Goal: Task Accomplishment & Management: Complete application form

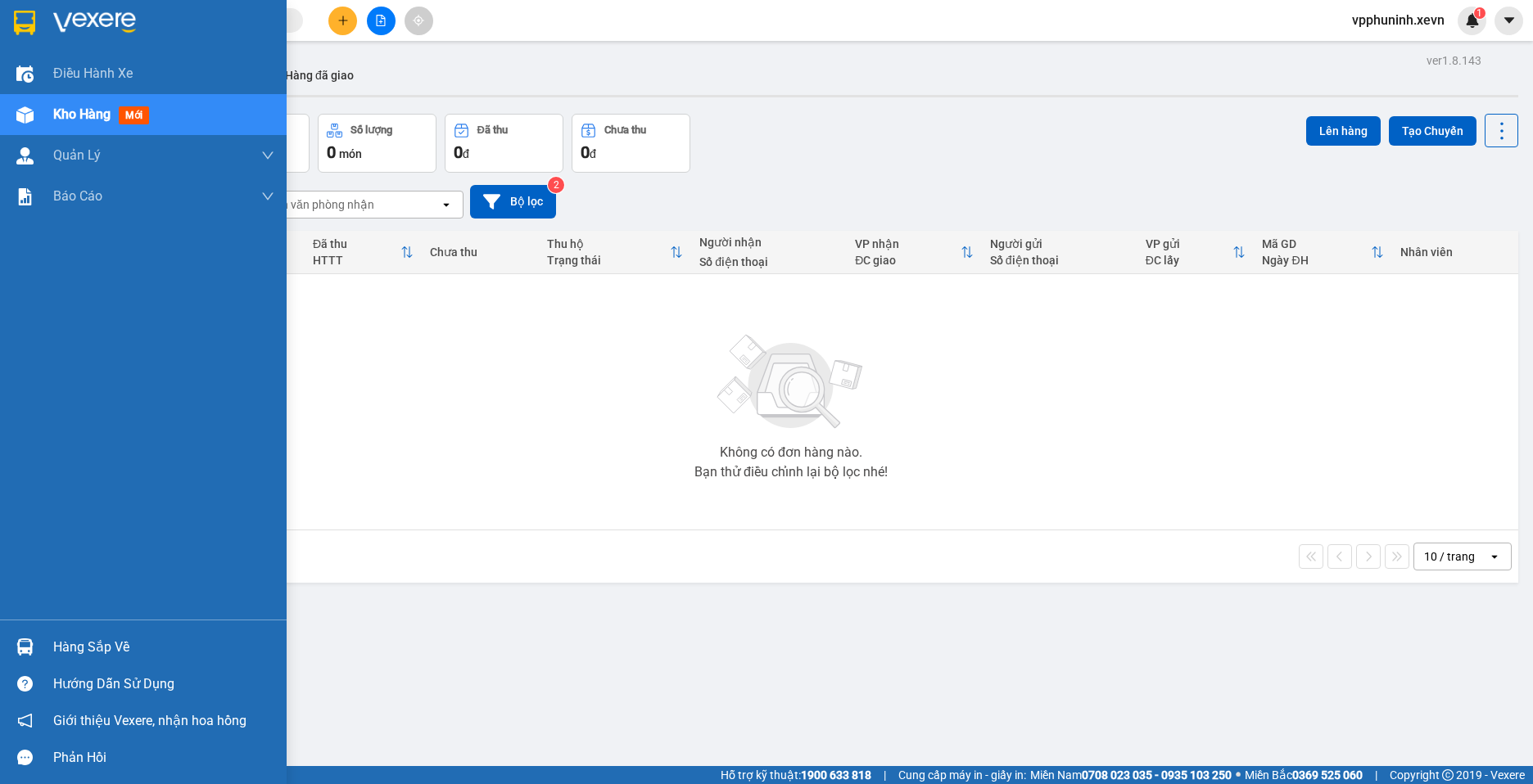
drag, startPoint x: 0, startPoint y: 0, endPoint x: 45, endPoint y: 654, distance: 655.5
click at [31, 654] on div at bounding box center [24, 647] width 29 height 29
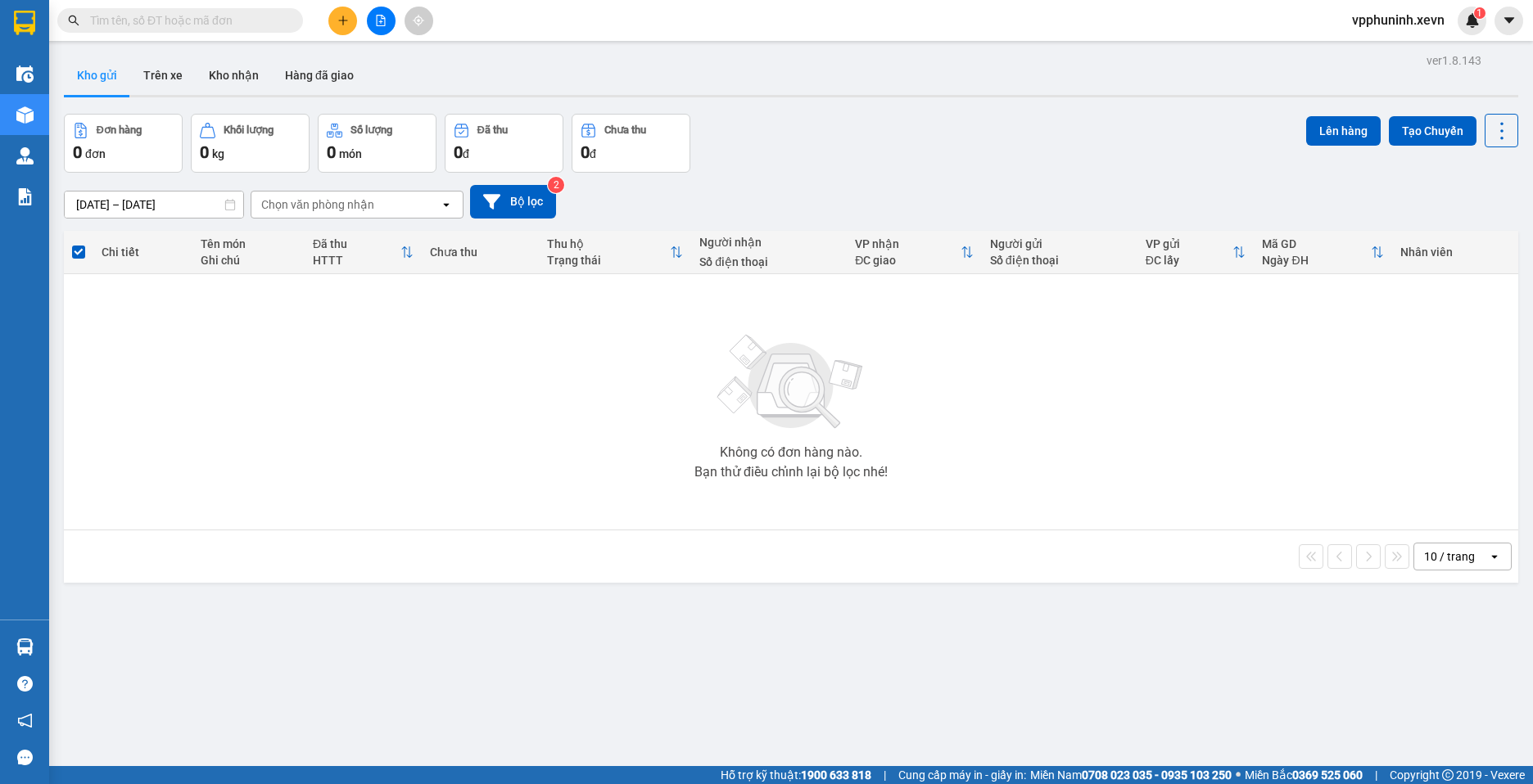
click at [1032, 655] on section "Kết quả [PERSON_NAME] ( 0 ) Bộ lọc No Data vpphuninh.xevn 1 Điều [PERSON_NAME] …" at bounding box center [766, 392] width 1533 height 784
click at [166, 68] on button "Trên xe" at bounding box center [163, 75] width 66 height 39
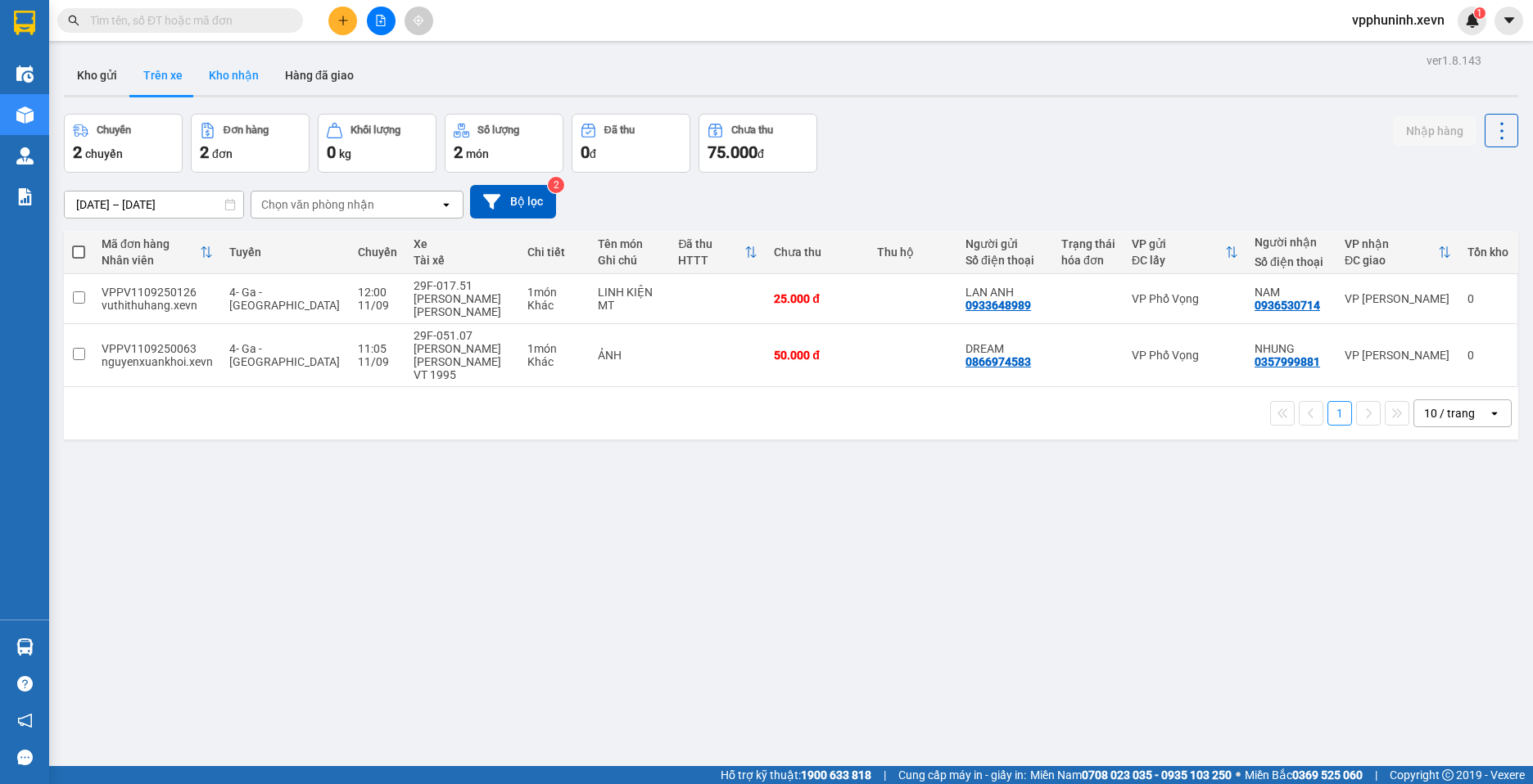
click at [252, 79] on button "Kho nhận" at bounding box center [233, 75] width 76 height 39
type input "[DATE] – [DATE]"
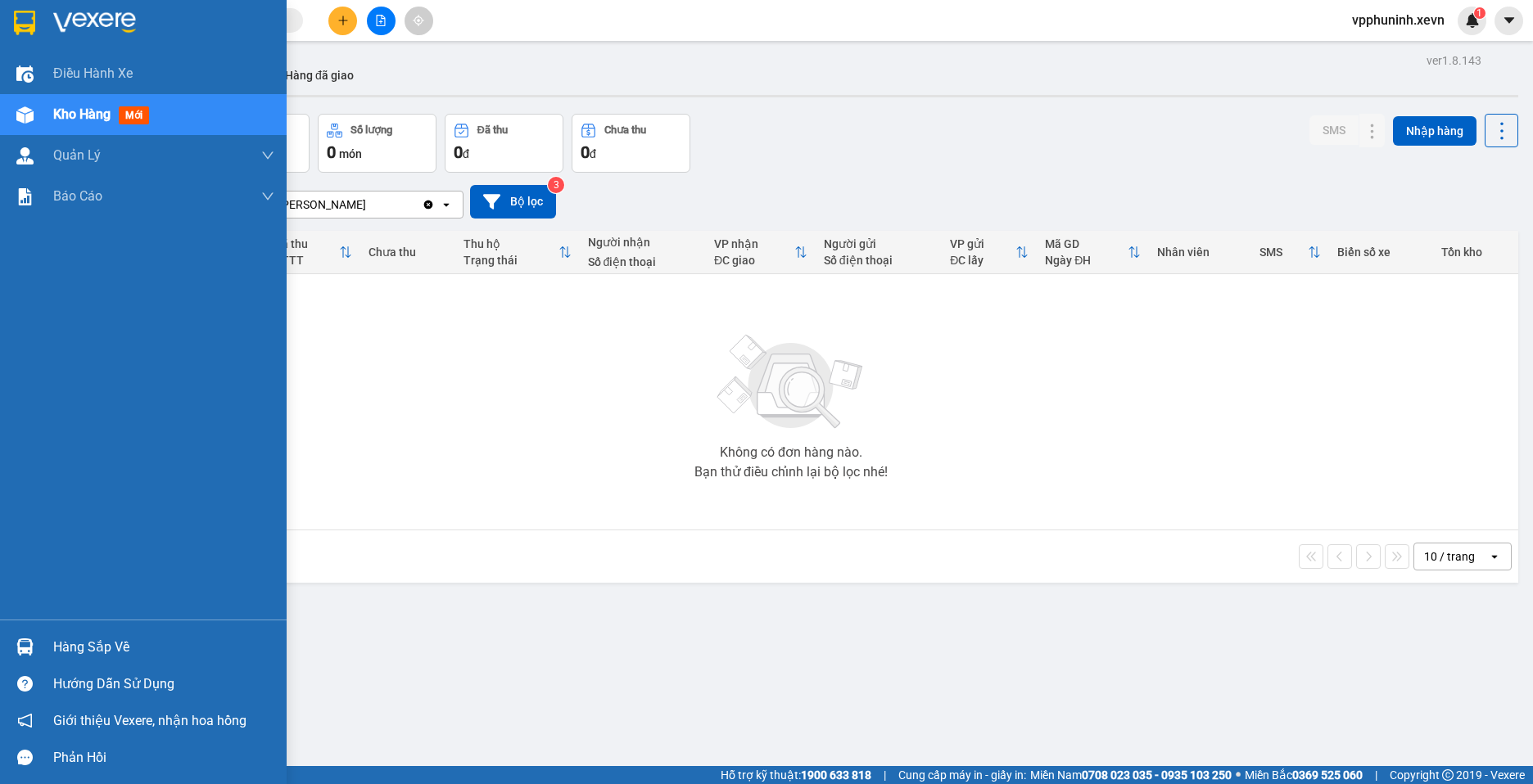
drag, startPoint x: 27, startPoint y: 641, endPoint x: 124, endPoint y: 642, distance: 97.0
click at [27, 641] on img at bounding box center [25, 647] width 18 height 18
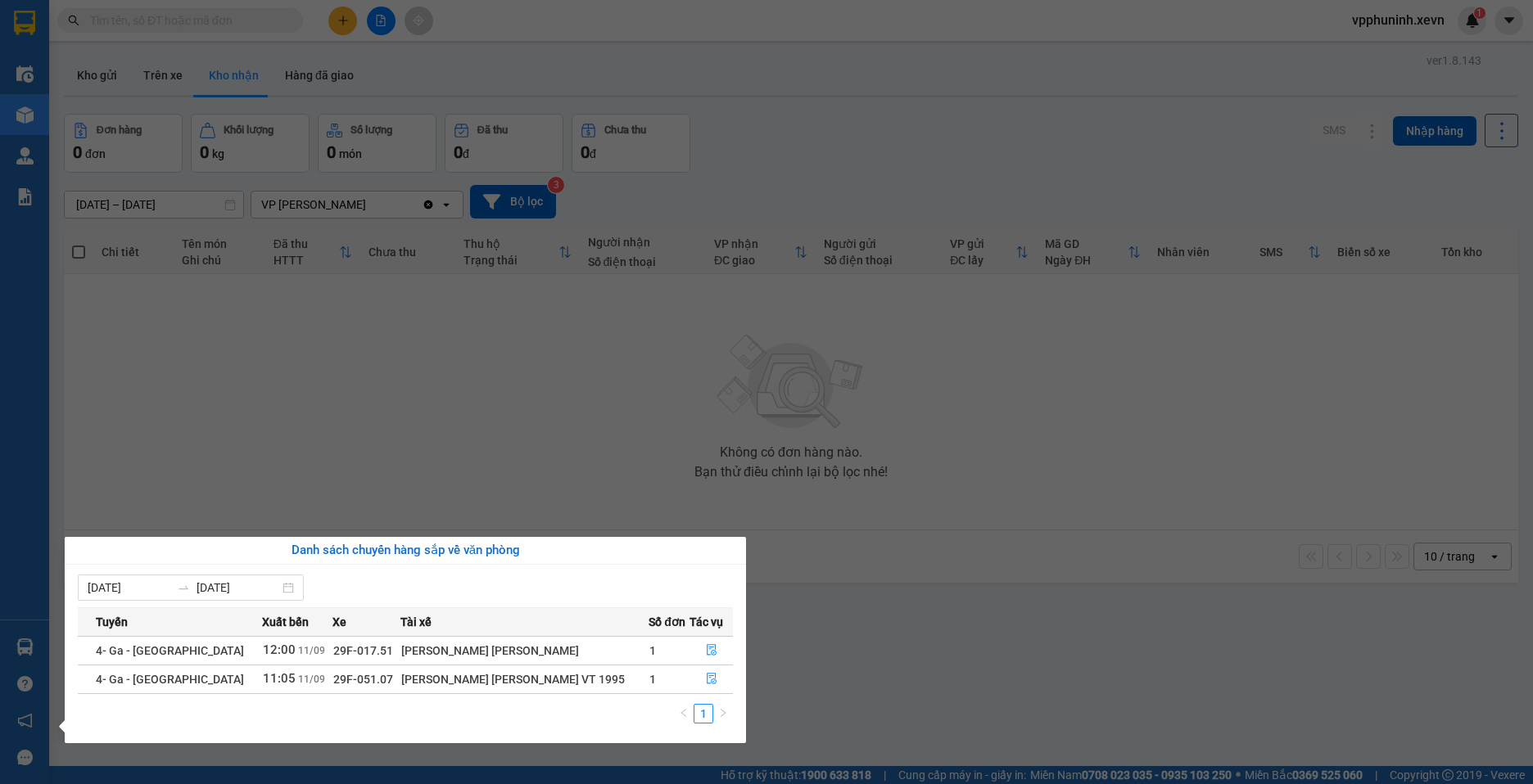
drag, startPoint x: 999, startPoint y: 646, endPoint x: 996, endPoint y: 638, distance: 8.5
click at [1001, 644] on section "Kết quả [PERSON_NAME] ( 0 ) Bộ lọc No Data vpphuninh.xevn 1 Điều [PERSON_NAME] …" at bounding box center [766, 392] width 1533 height 784
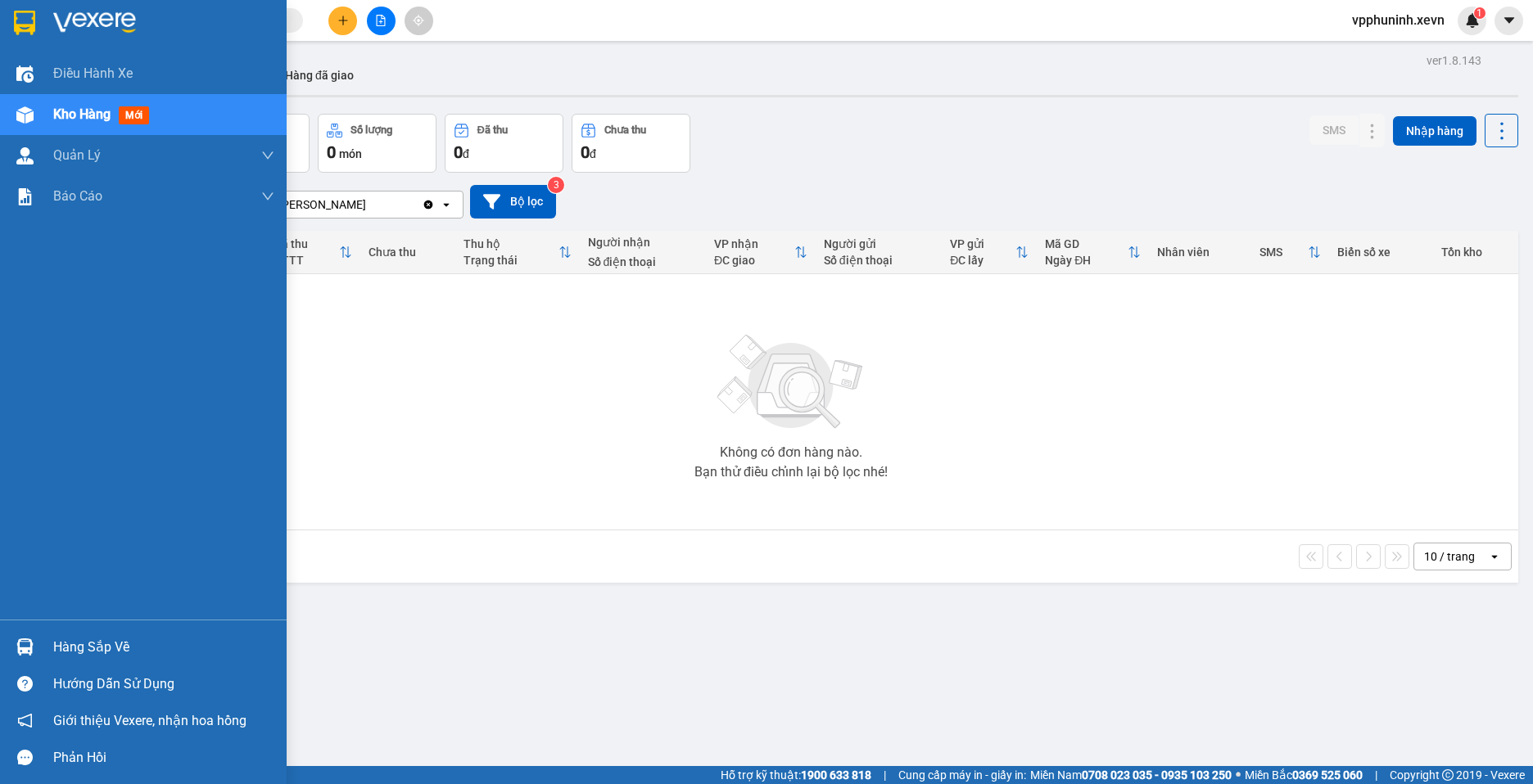
drag, startPoint x: 15, startPoint y: 646, endPoint x: 31, endPoint y: 643, distance: 16.3
click at [16, 645] on div at bounding box center [24, 647] width 29 height 29
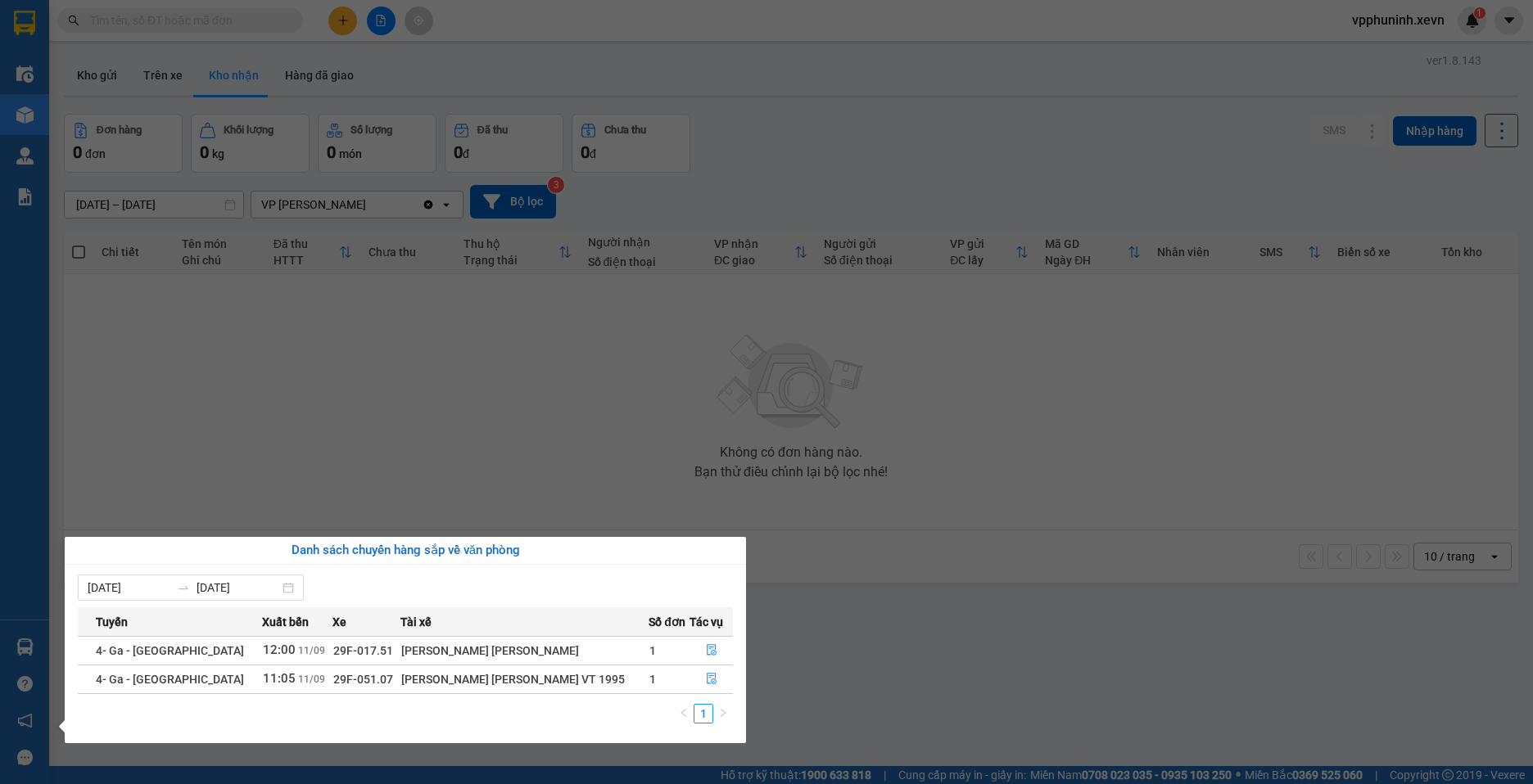
click at [941, 640] on section "Kết quả [PERSON_NAME] ( 0 ) Bộ lọc No Data vpphuninh.xevn 1 Điều [PERSON_NAME] …" at bounding box center [766, 392] width 1533 height 784
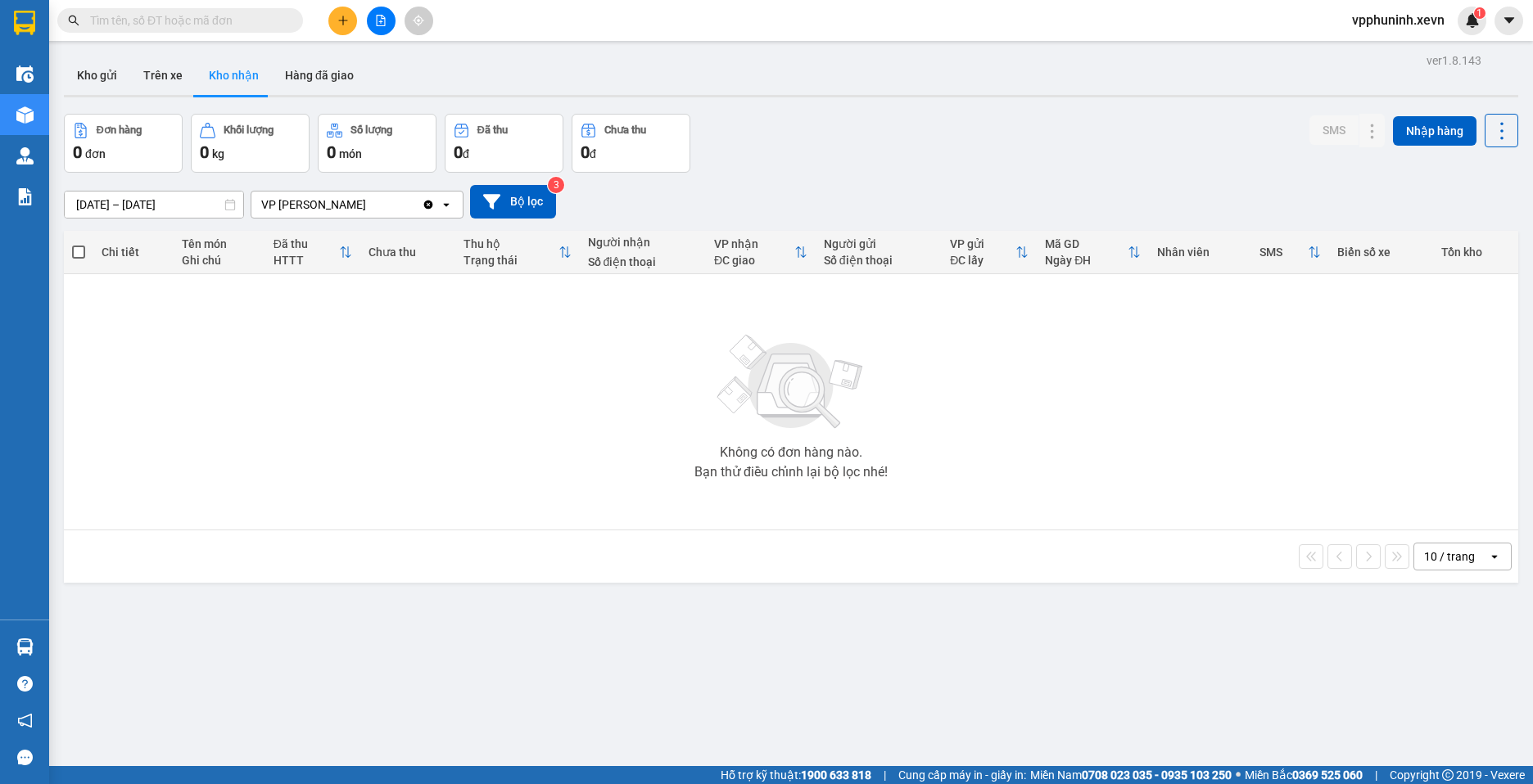
click at [808, 518] on div "Không có đơn hàng nào. Bạn thử điều chỉnh lại bộ lọc nhé!" at bounding box center [791, 402] width 1438 height 245
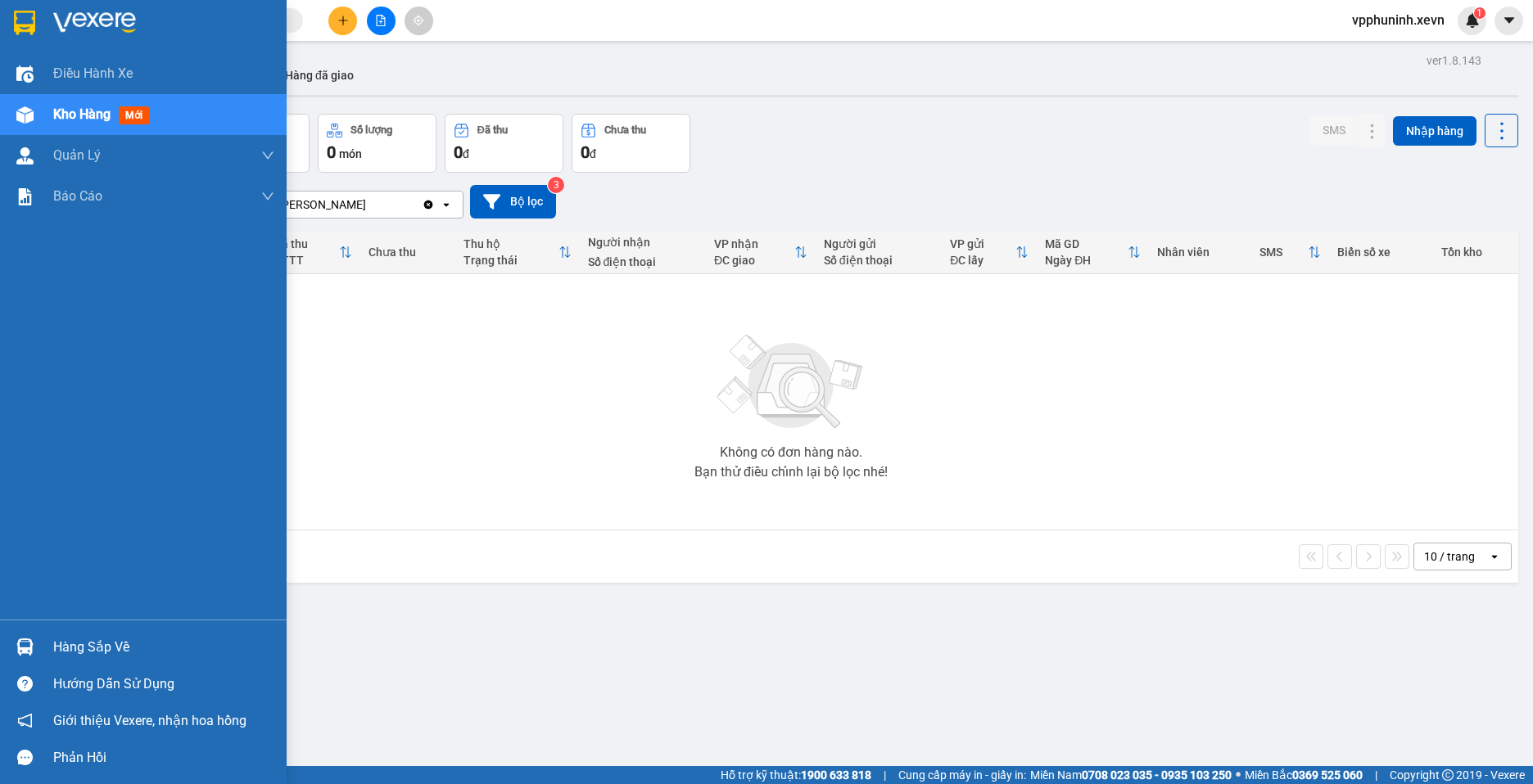
click at [25, 651] on img at bounding box center [25, 647] width 18 height 18
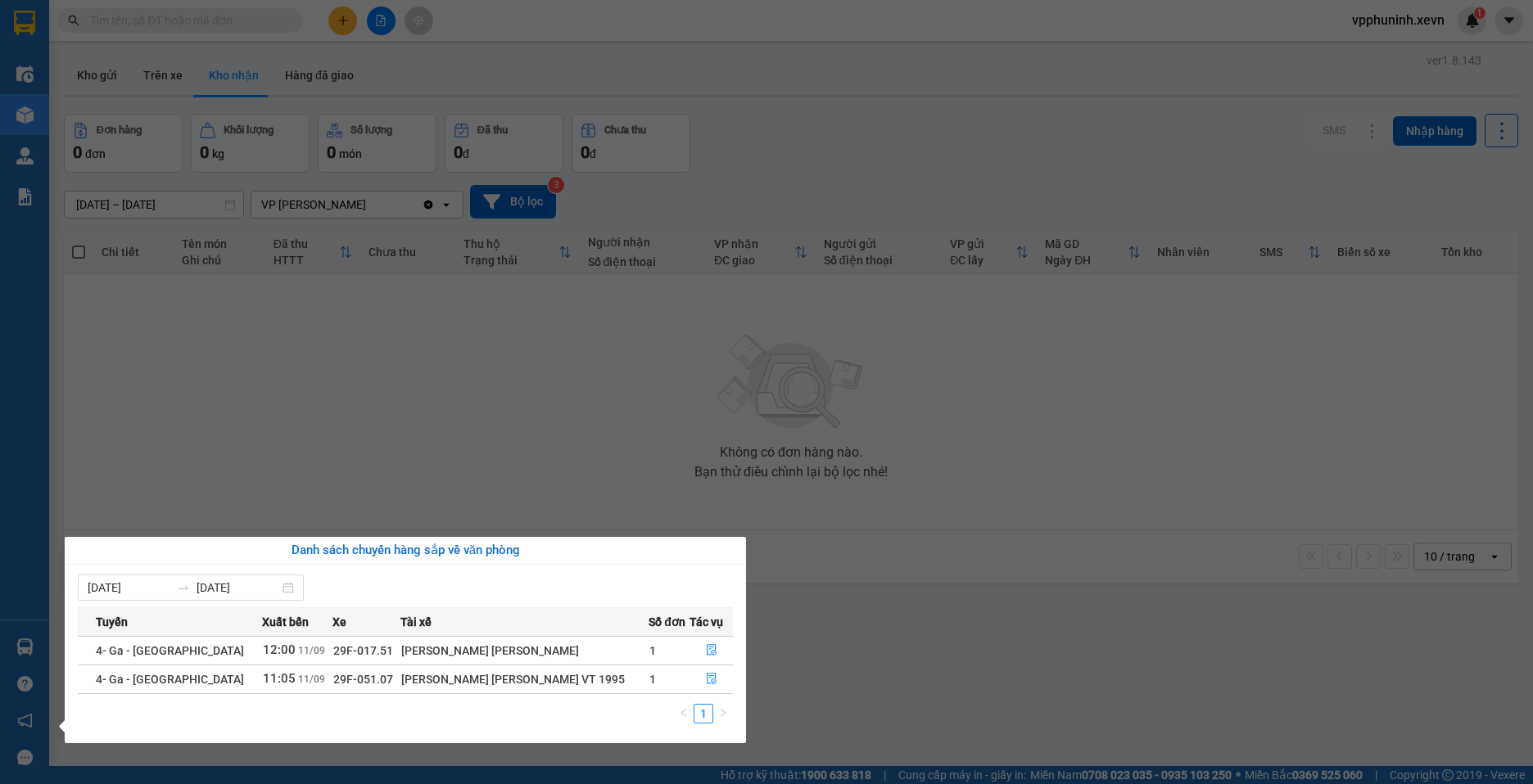
click at [1074, 648] on section "Kết quả [PERSON_NAME] ( 0 ) Bộ lọc No Data vpphuninh.xevn 1 Điều [PERSON_NAME] …" at bounding box center [766, 392] width 1533 height 784
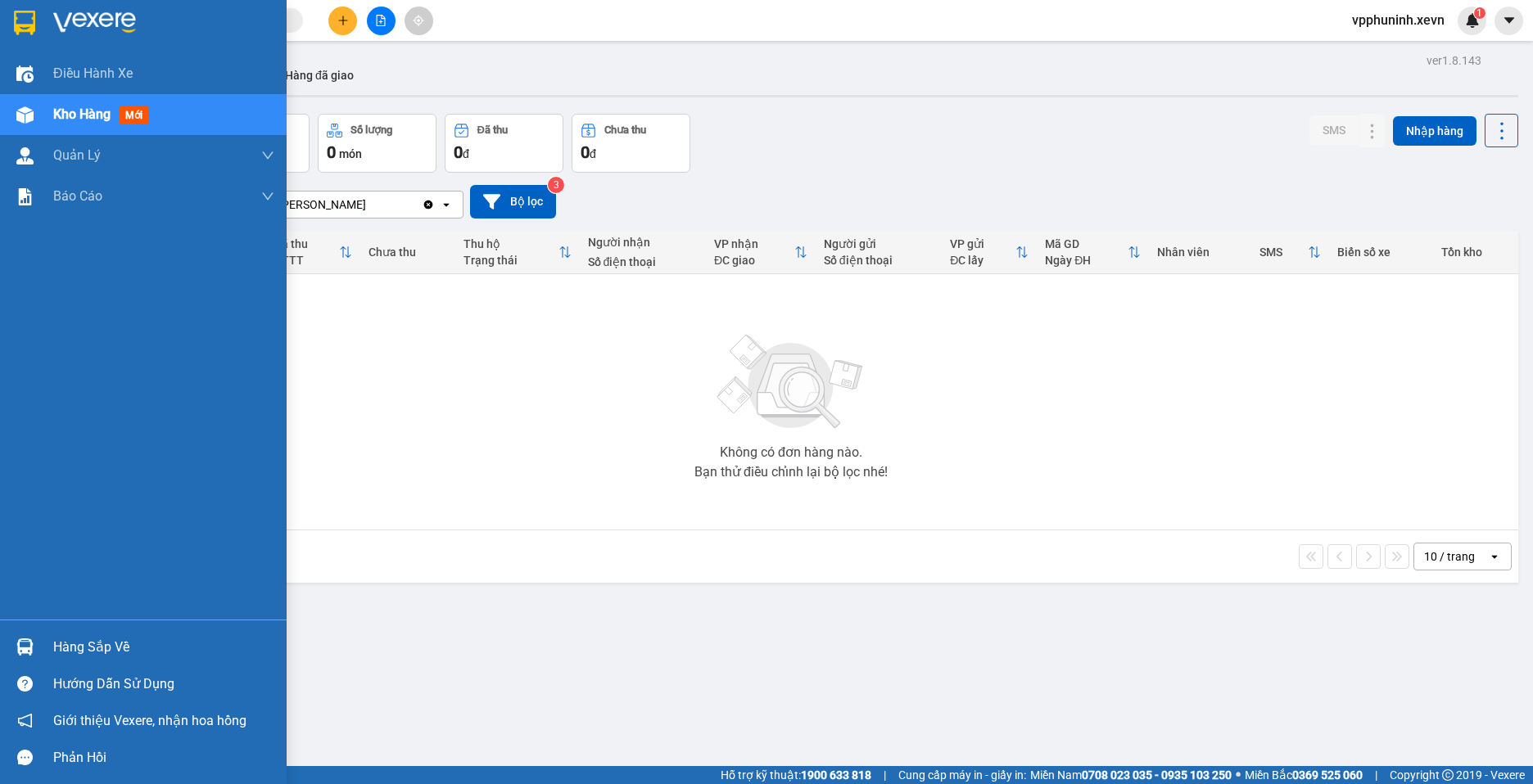
drag, startPoint x: 51, startPoint y: 649, endPoint x: 148, endPoint y: 661, distance: 97.7
click at [53, 649] on div "Hàng sắp về" at bounding box center [143, 647] width 287 height 37
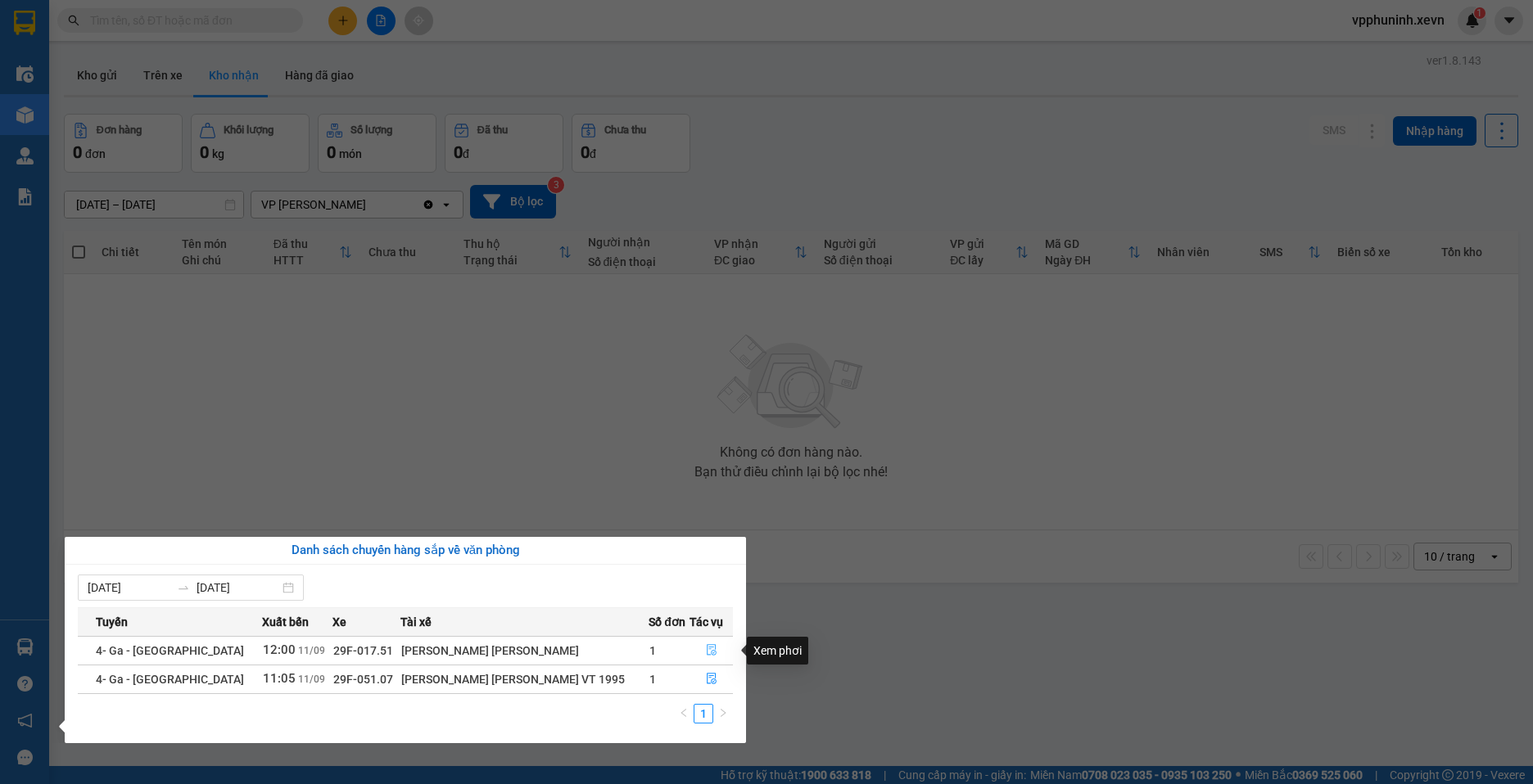
click at [706, 653] on icon "file-done" at bounding box center [711, 651] width 10 height 11
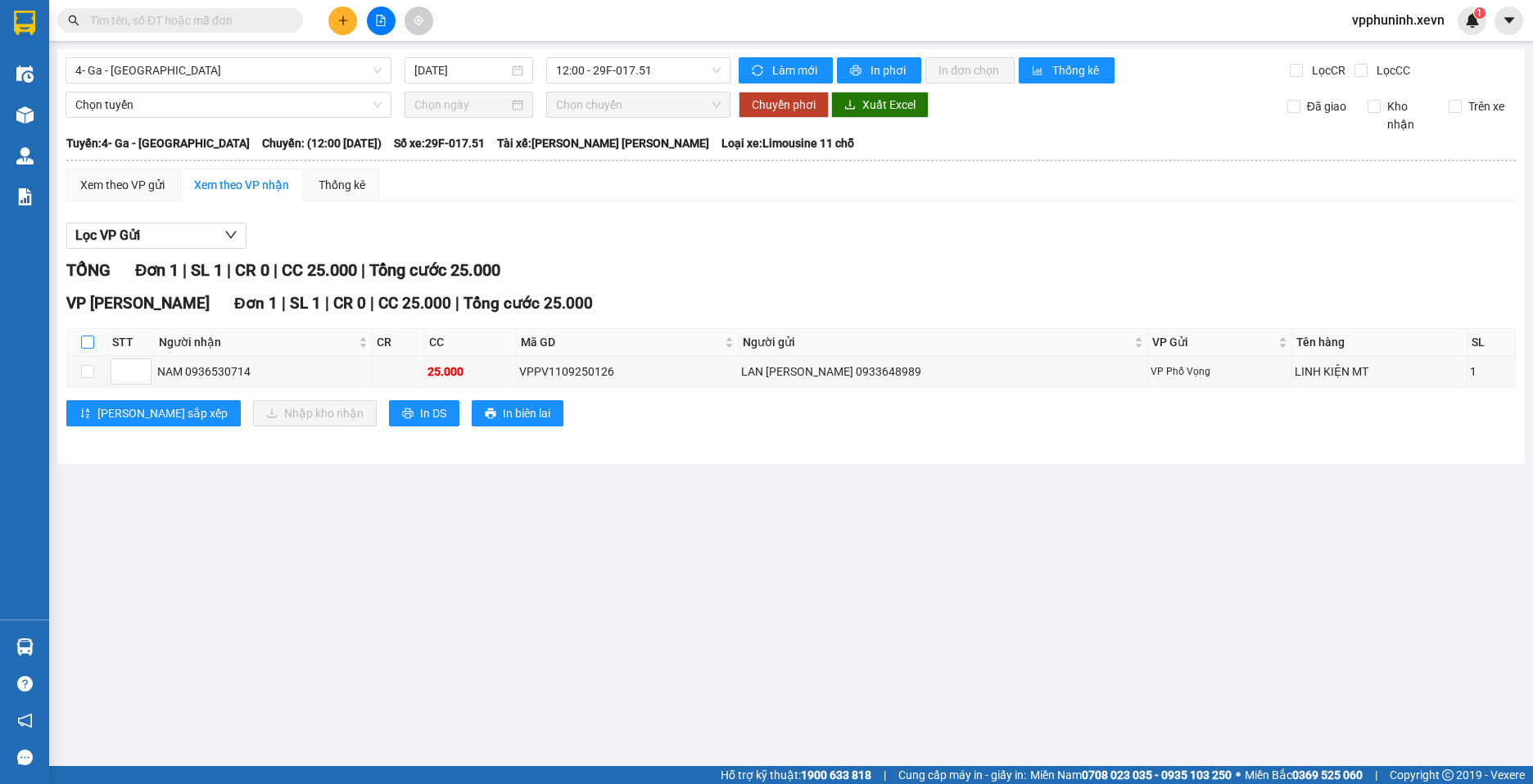
click at [88, 344] on input "checkbox" at bounding box center [88, 342] width 13 height 13
checkbox input "true"
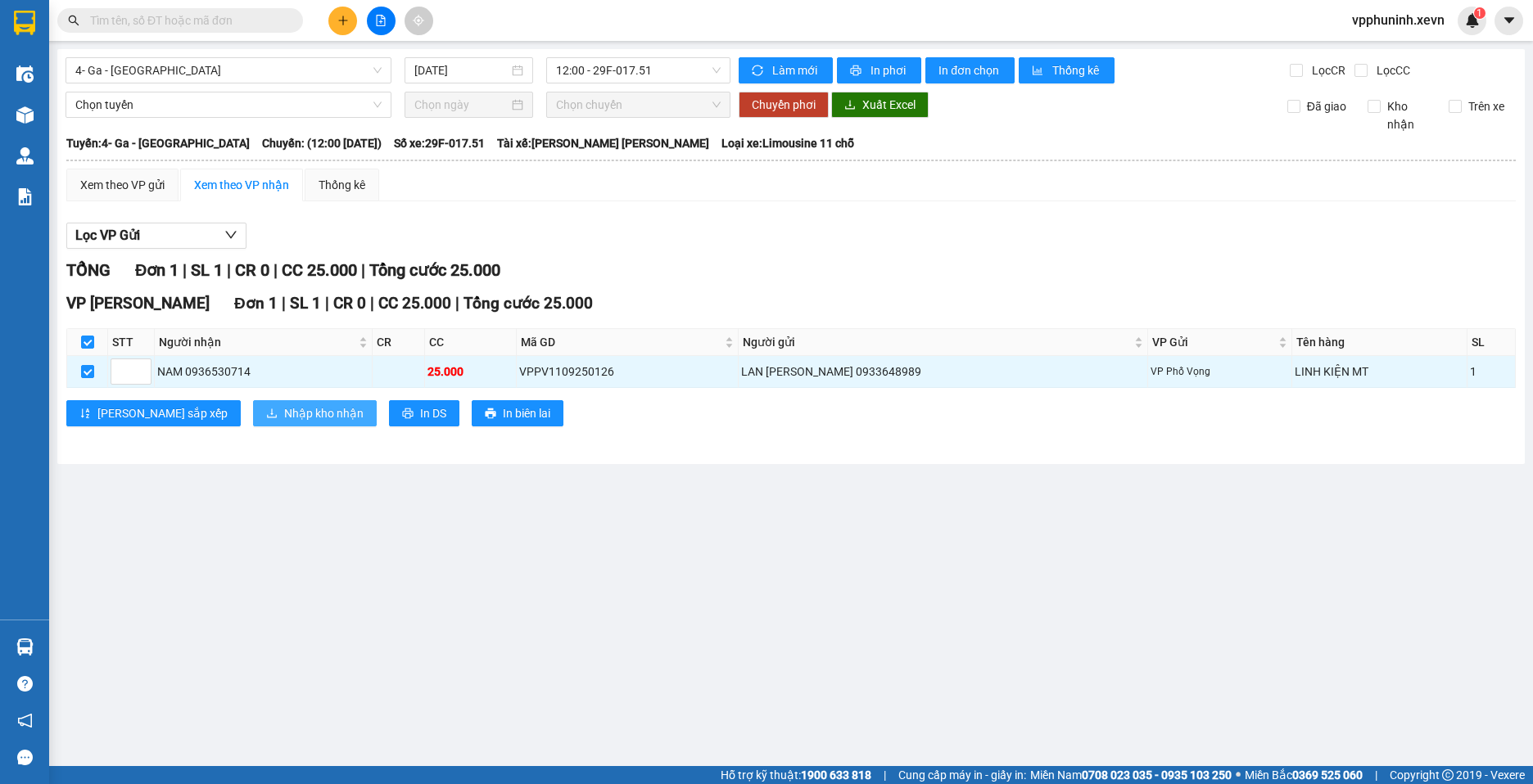
click at [284, 415] on span "Nhập kho nhận" at bounding box center [324, 413] width 80 height 18
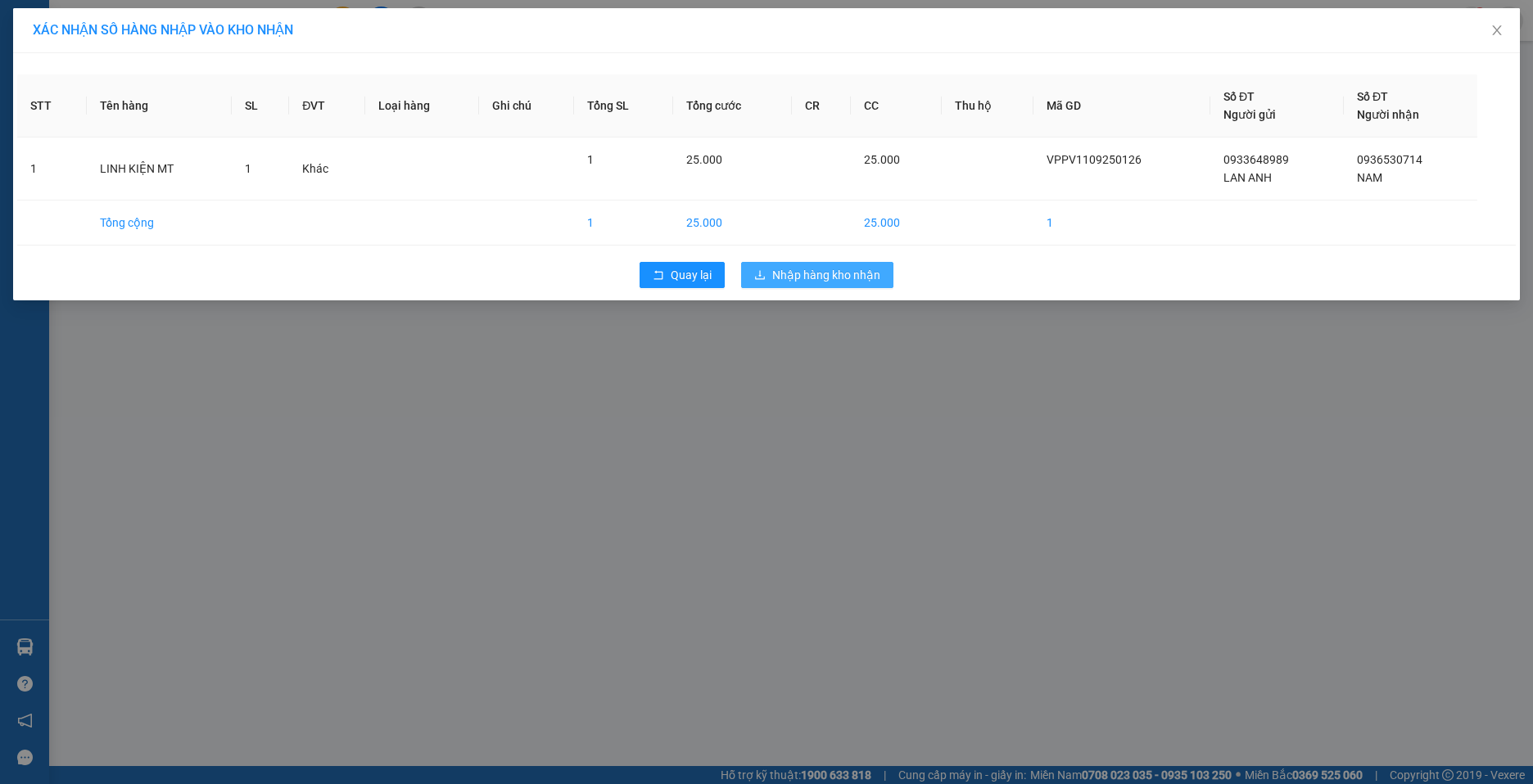
click at [814, 268] on span "Nhập hàng kho nhận" at bounding box center [826, 274] width 108 height 18
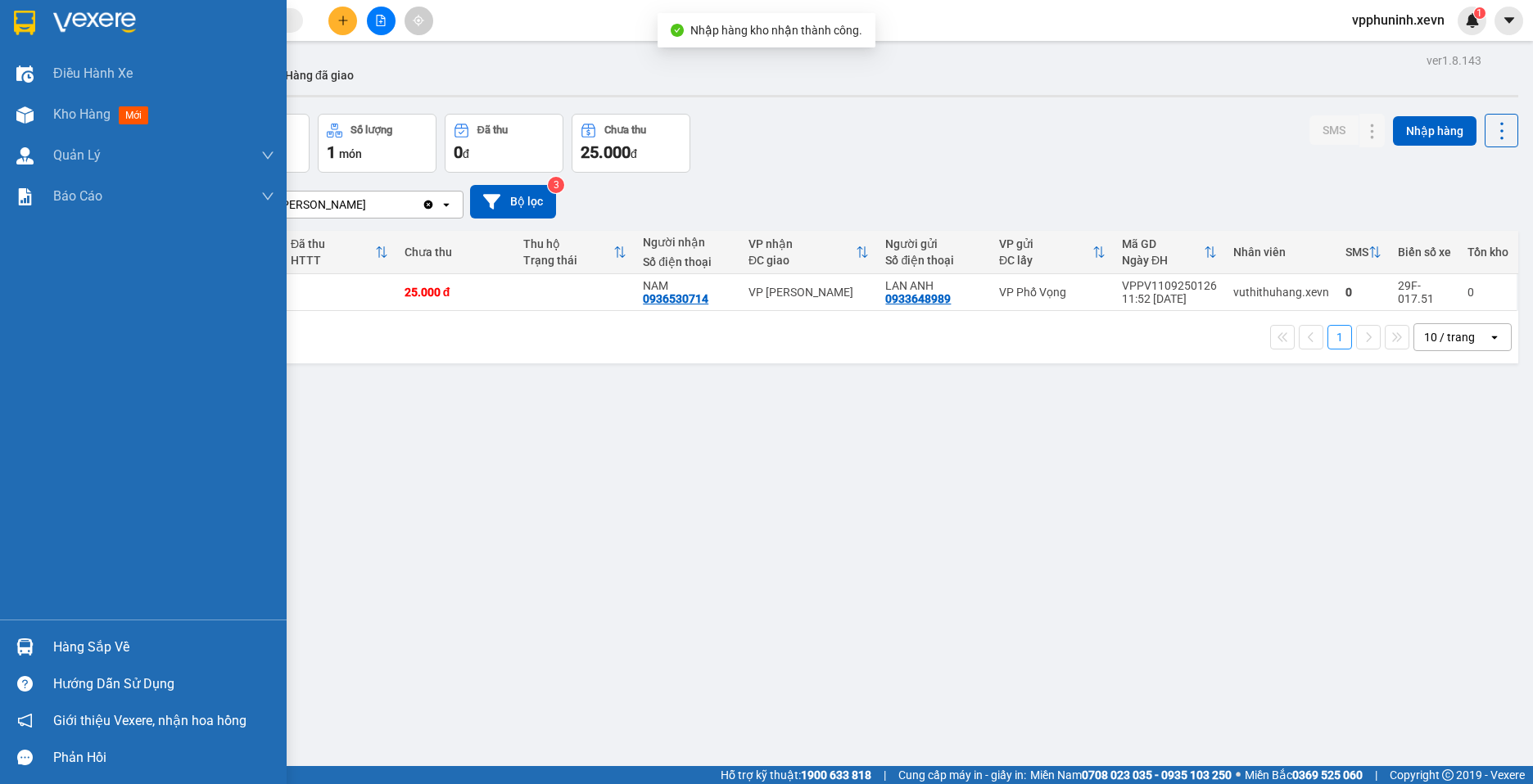
click at [74, 648] on div "Hàng sắp về" at bounding box center [163, 647] width 221 height 25
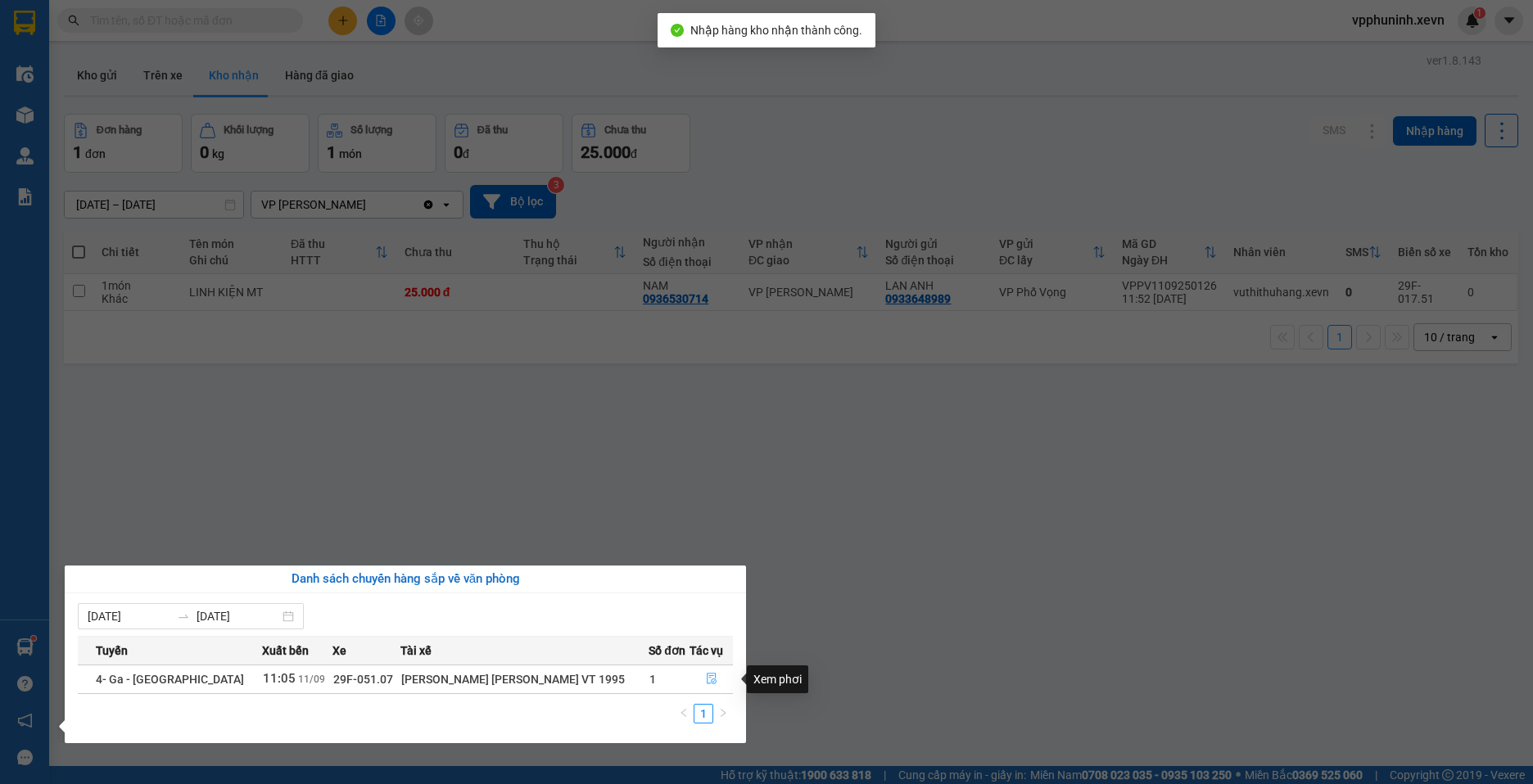
click at [705, 676] on icon "file-done" at bounding box center [711, 678] width 11 height 11
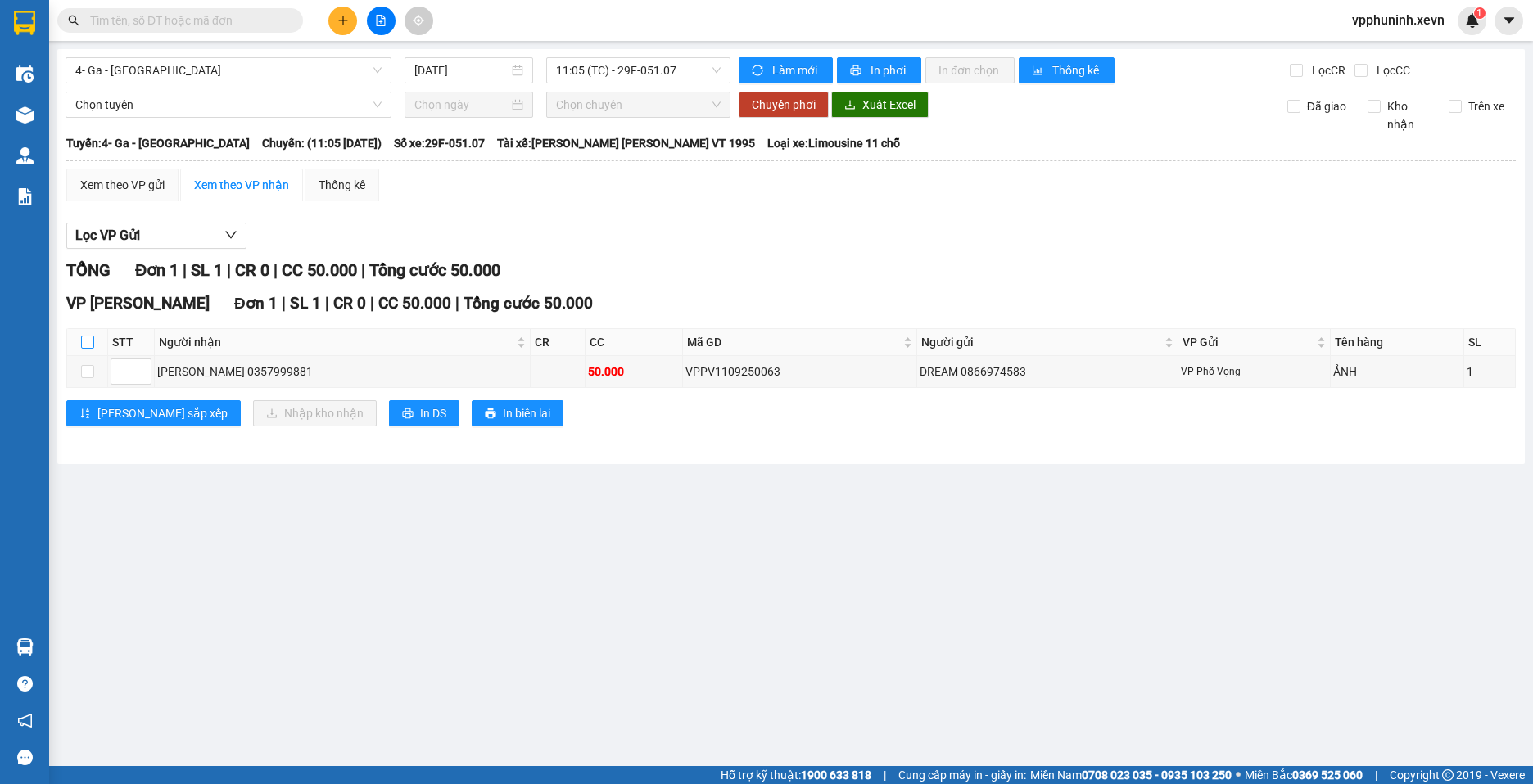
click at [90, 339] on input "checkbox" at bounding box center [88, 342] width 13 height 13
checkbox input "true"
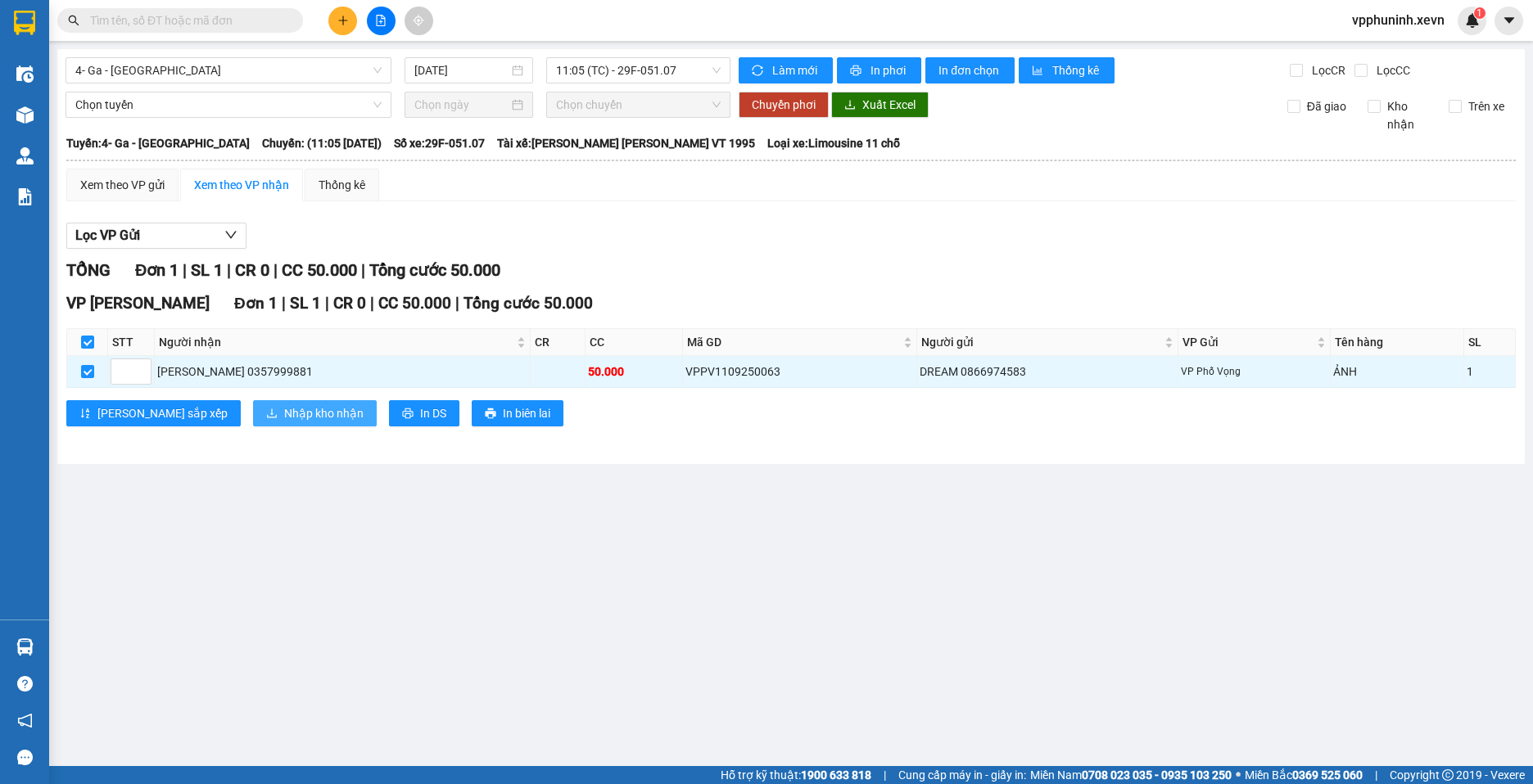
click at [284, 419] on span "Nhập kho nhận" at bounding box center [324, 413] width 80 height 18
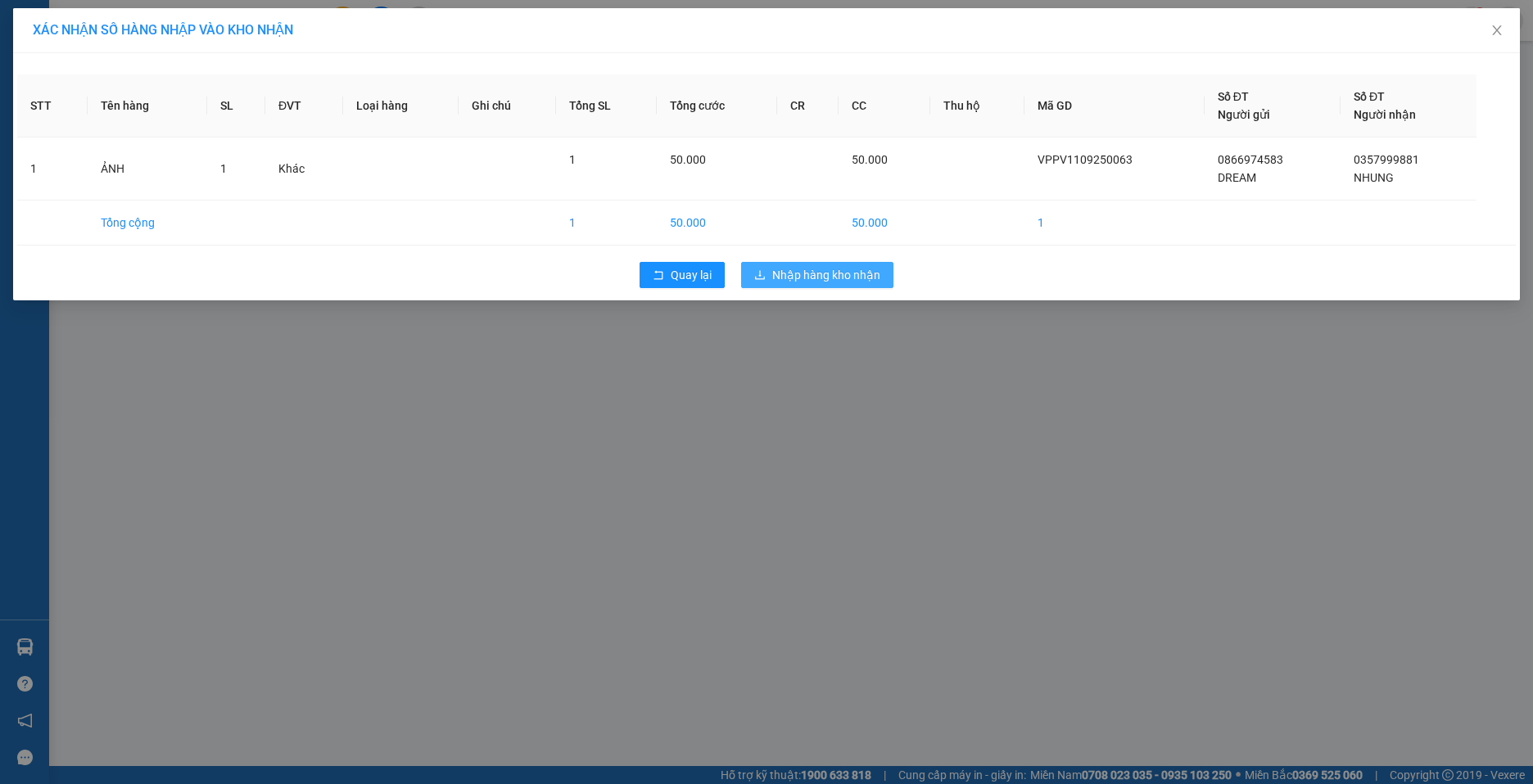
click at [836, 278] on span "Nhập hàng kho nhận" at bounding box center [826, 274] width 108 height 18
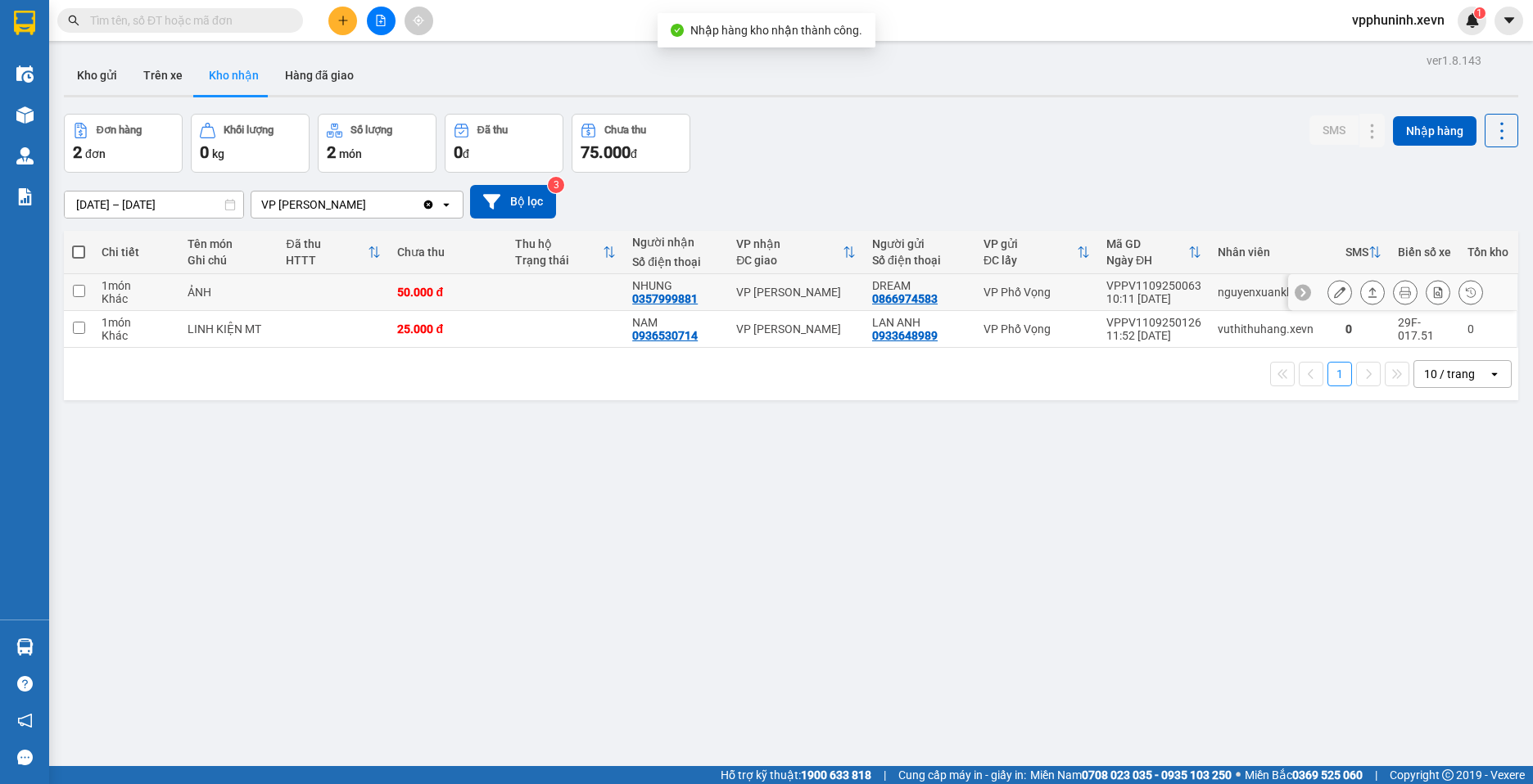
click at [217, 297] on div "ẢNH" at bounding box center [229, 292] width 82 height 13
checkbox input "true"
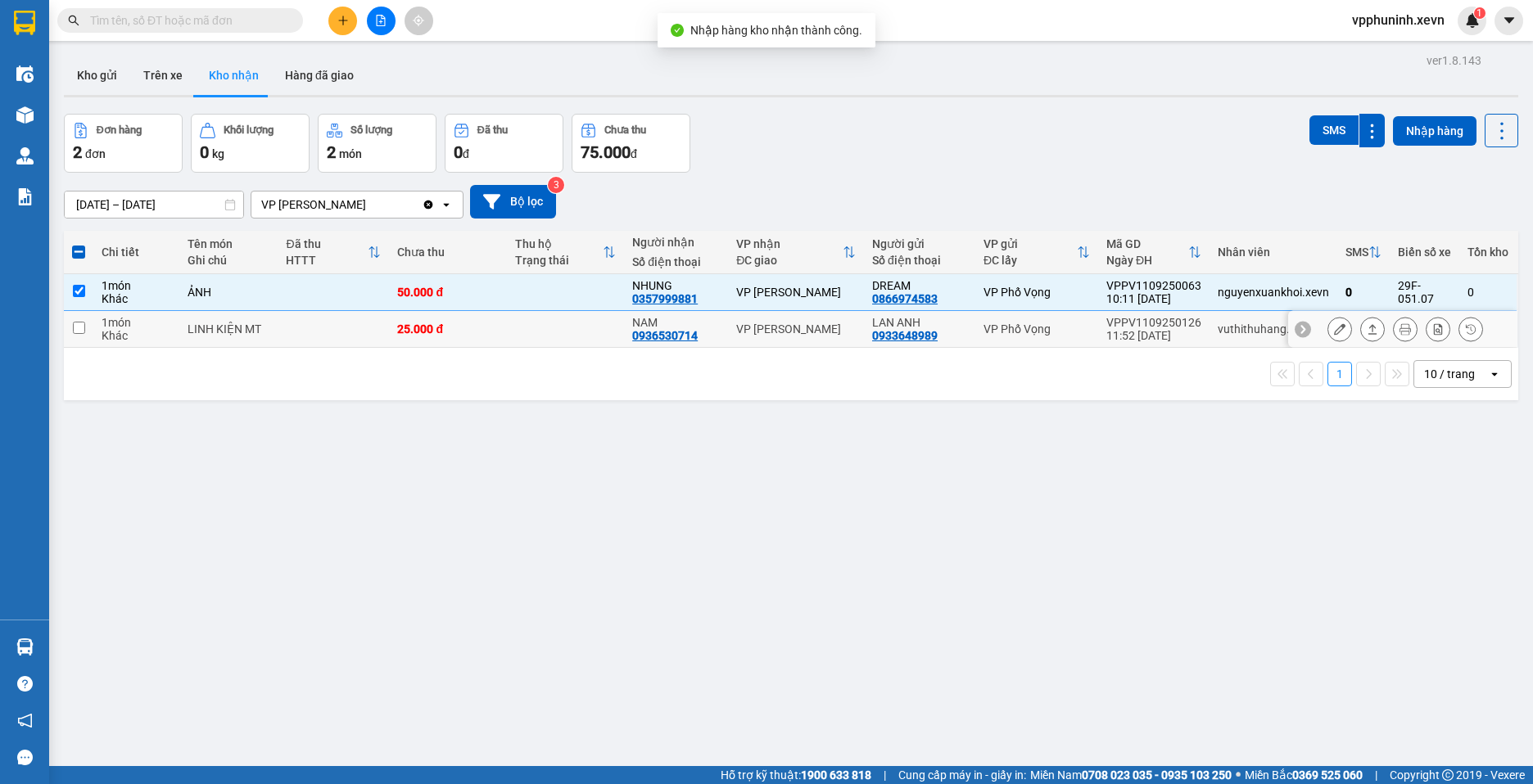
click at [210, 333] on div "LINH KIỆN MT" at bounding box center [229, 330] width 82 height 13
checkbox input "true"
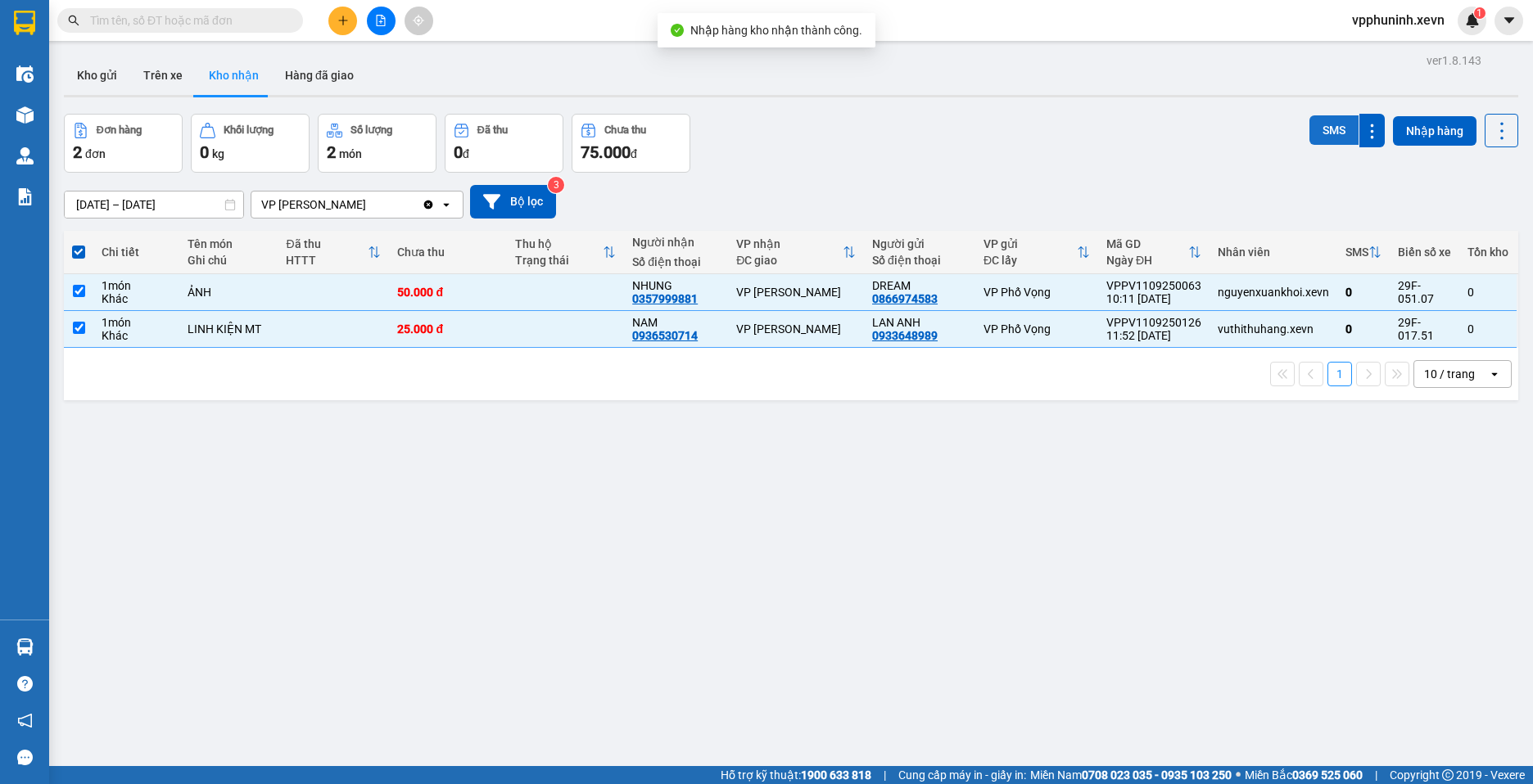
drag, startPoint x: 1324, startPoint y: 134, endPoint x: 1323, endPoint y: 145, distance: 11.0
click at [1323, 140] on button "SMS" at bounding box center [1333, 131] width 49 height 30
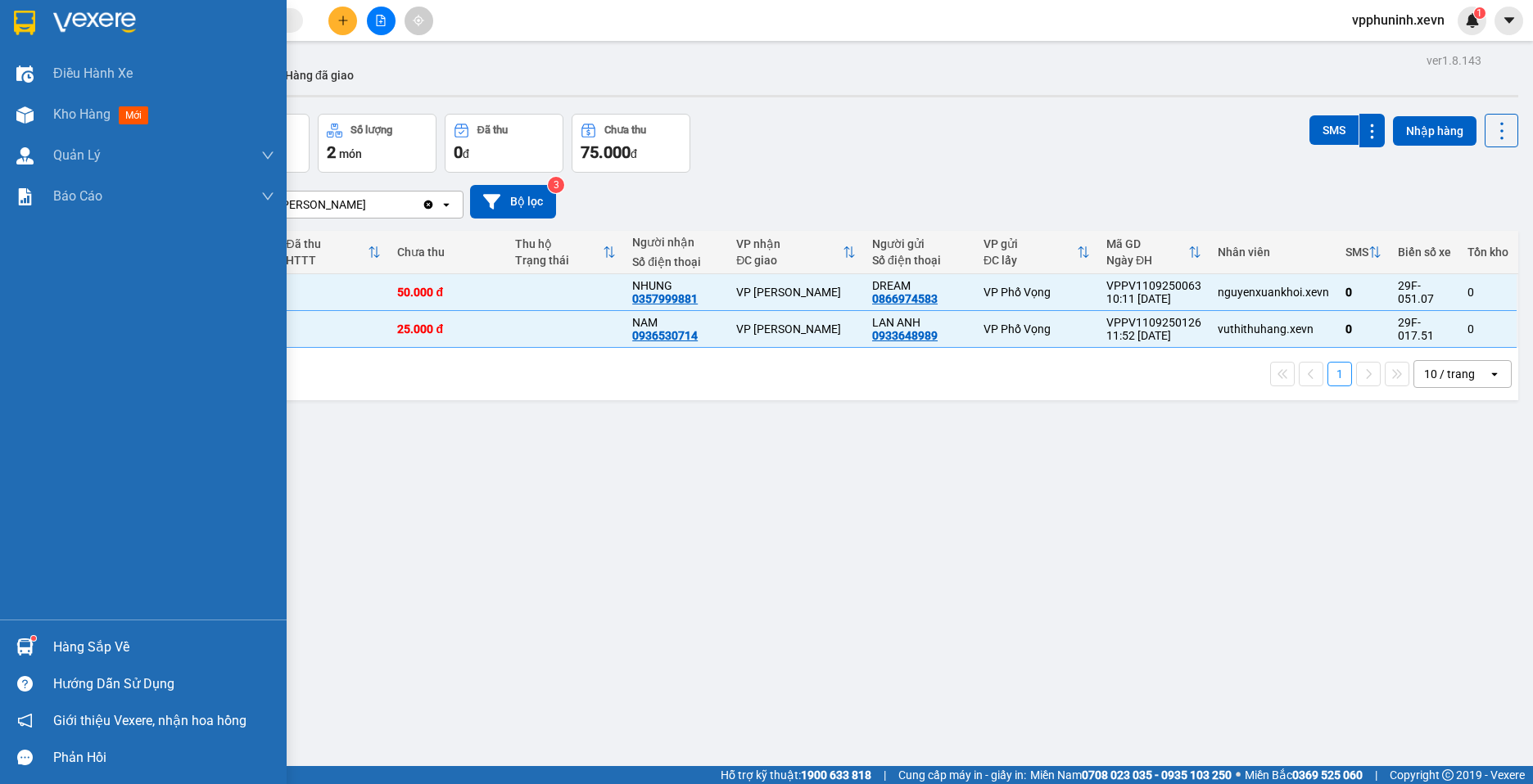
click at [27, 660] on div at bounding box center [24, 647] width 29 height 29
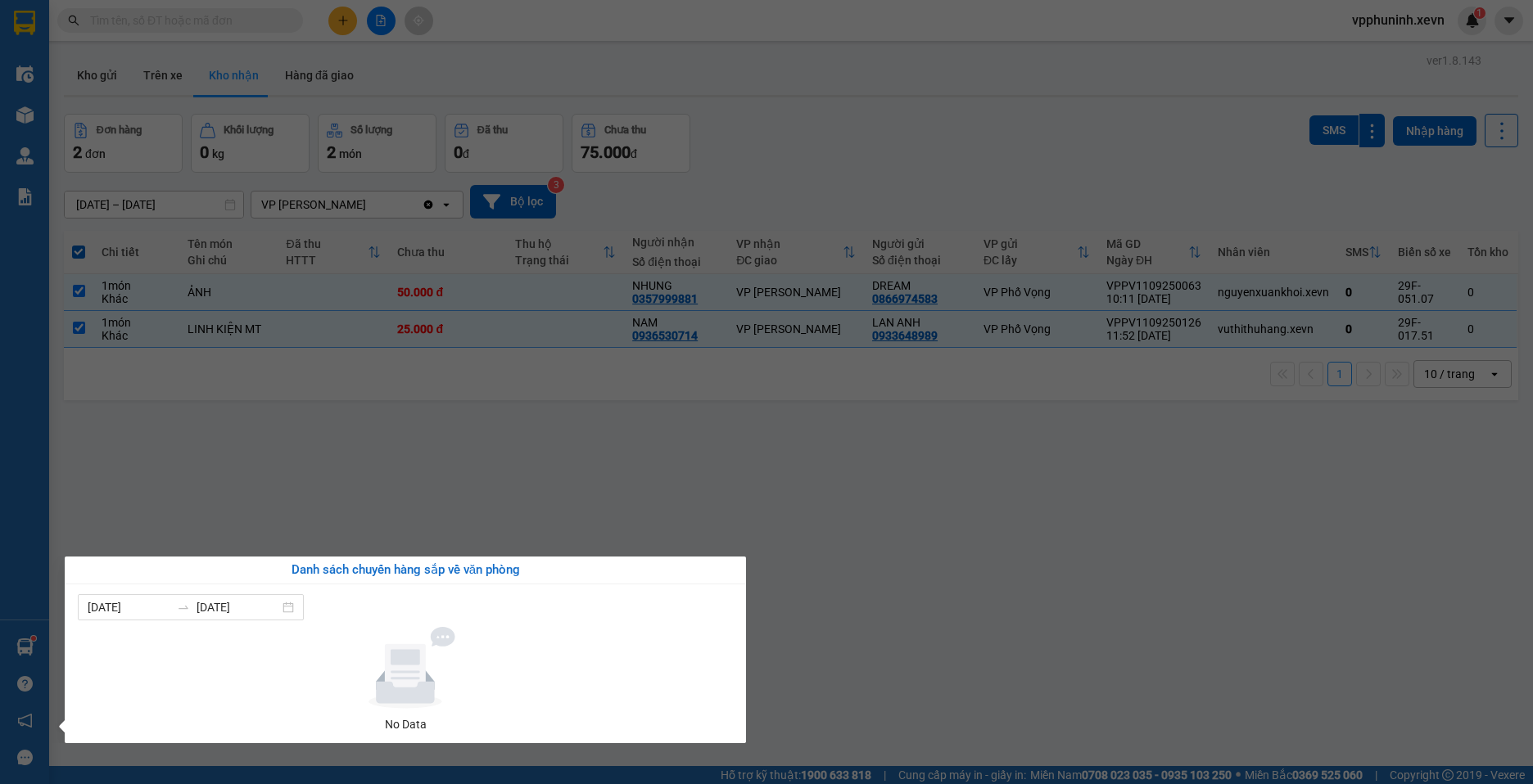
click at [975, 638] on section "Kết quả [PERSON_NAME] ( 0 ) Bộ lọc No Data vpphuninh.xevn 1 Điều [PERSON_NAME] …" at bounding box center [766, 392] width 1533 height 784
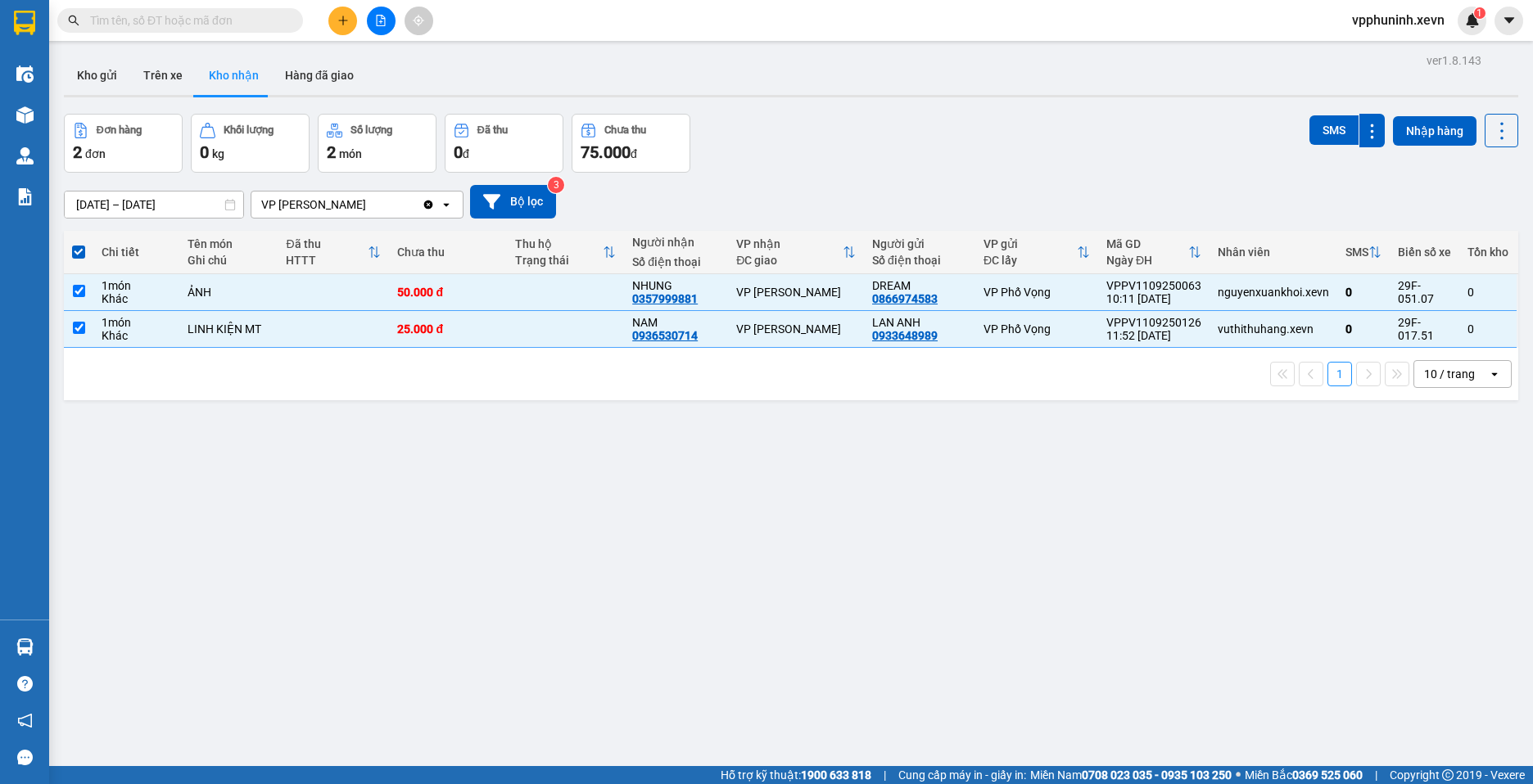
click at [943, 555] on div "ver 1.8.143 Kho gửi Trên xe [PERSON_NAME] Hàng đã [PERSON_NAME] hàng 2 đơn [PER…" at bounding box center [791, 441] width 1467 height 784
click at [213, 13] on input "text" at bounding box center [186, 19] width 193 height 18
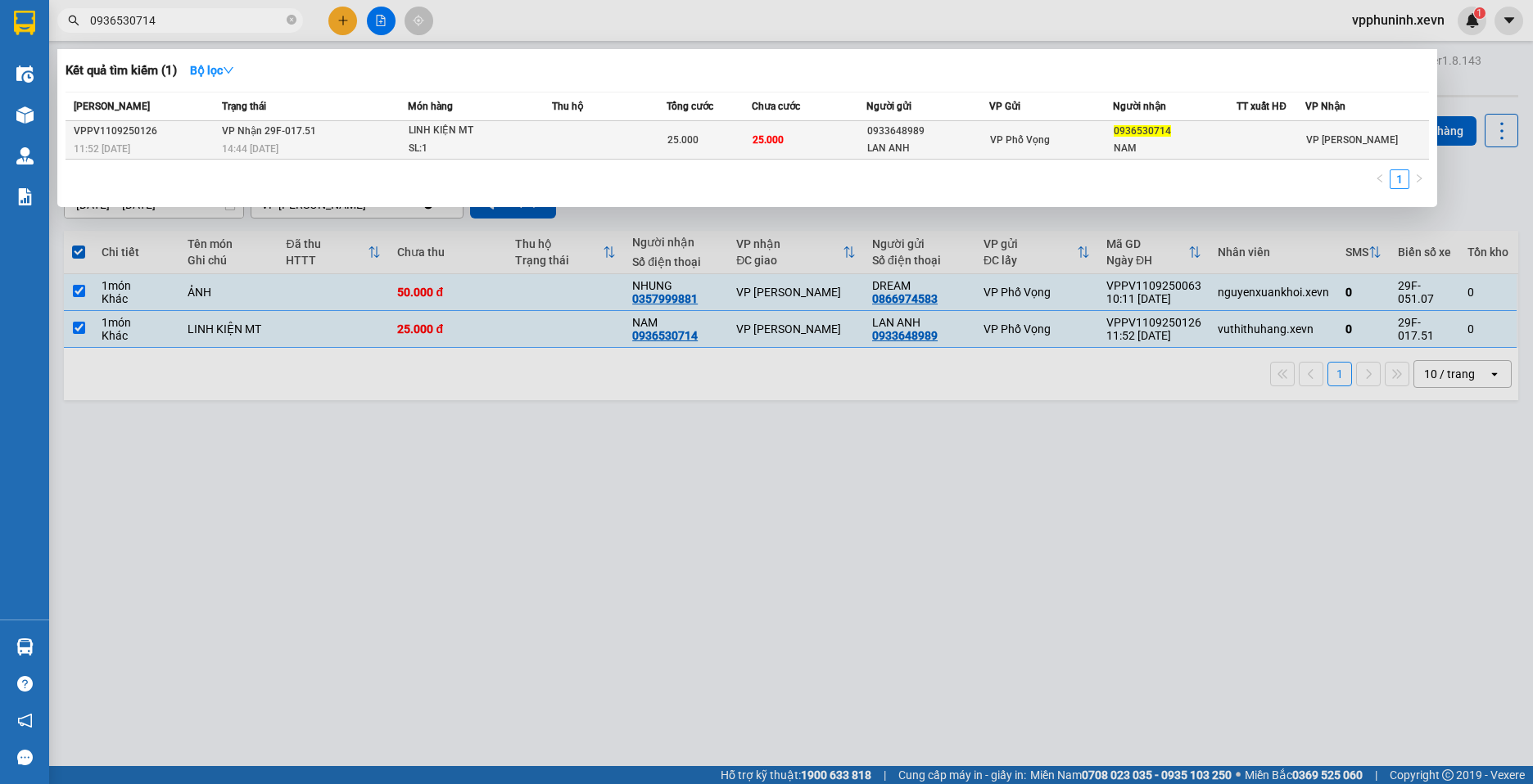
type input "0936530714"
click at [1058, 145] on div "VP Phố Vọng" at bounding box center [1051, 140] width 122 height 18
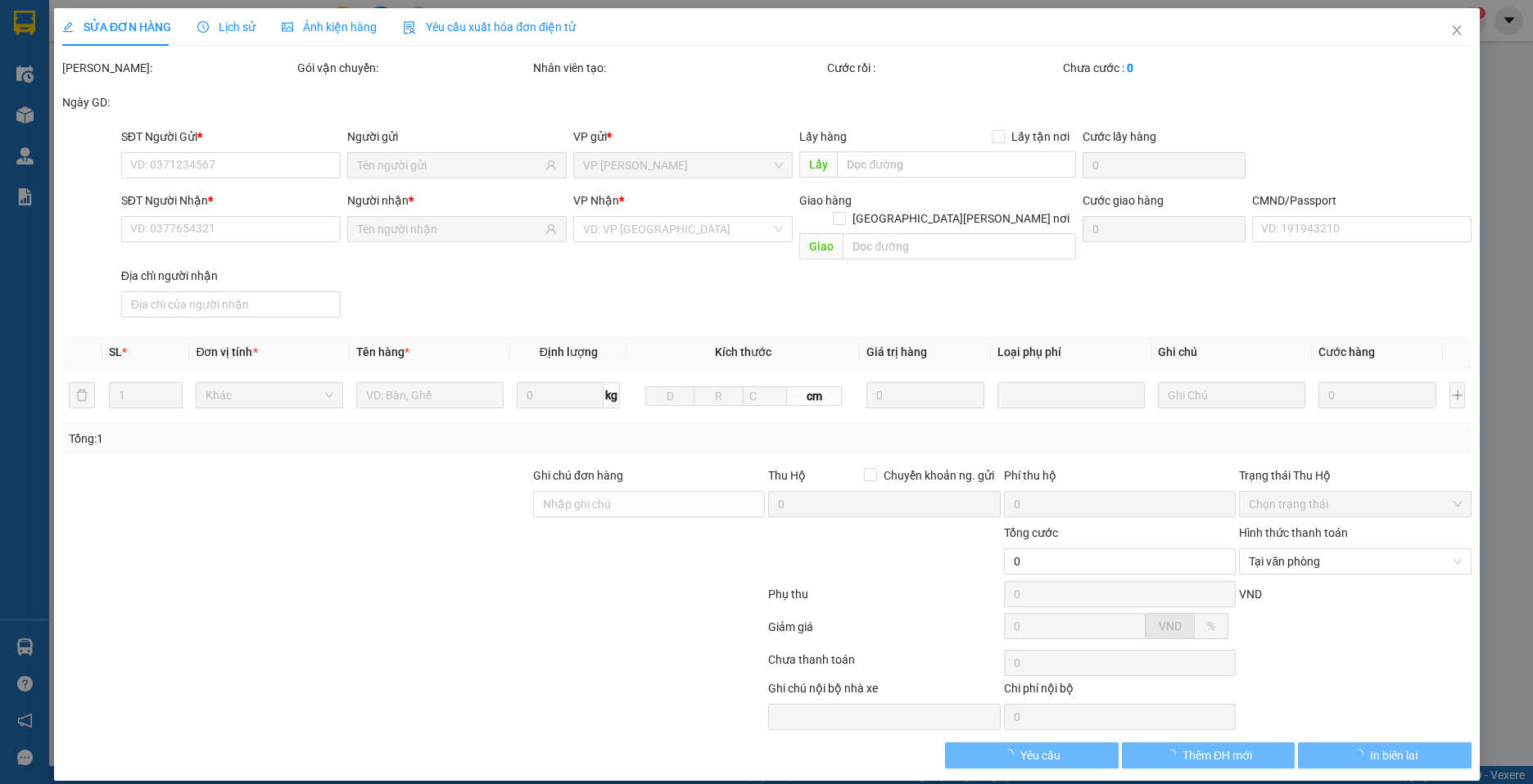
type input "0933648989"
type input "LAN ANH"
type input "0936530714"
type input "NAM"
type input "25.000"
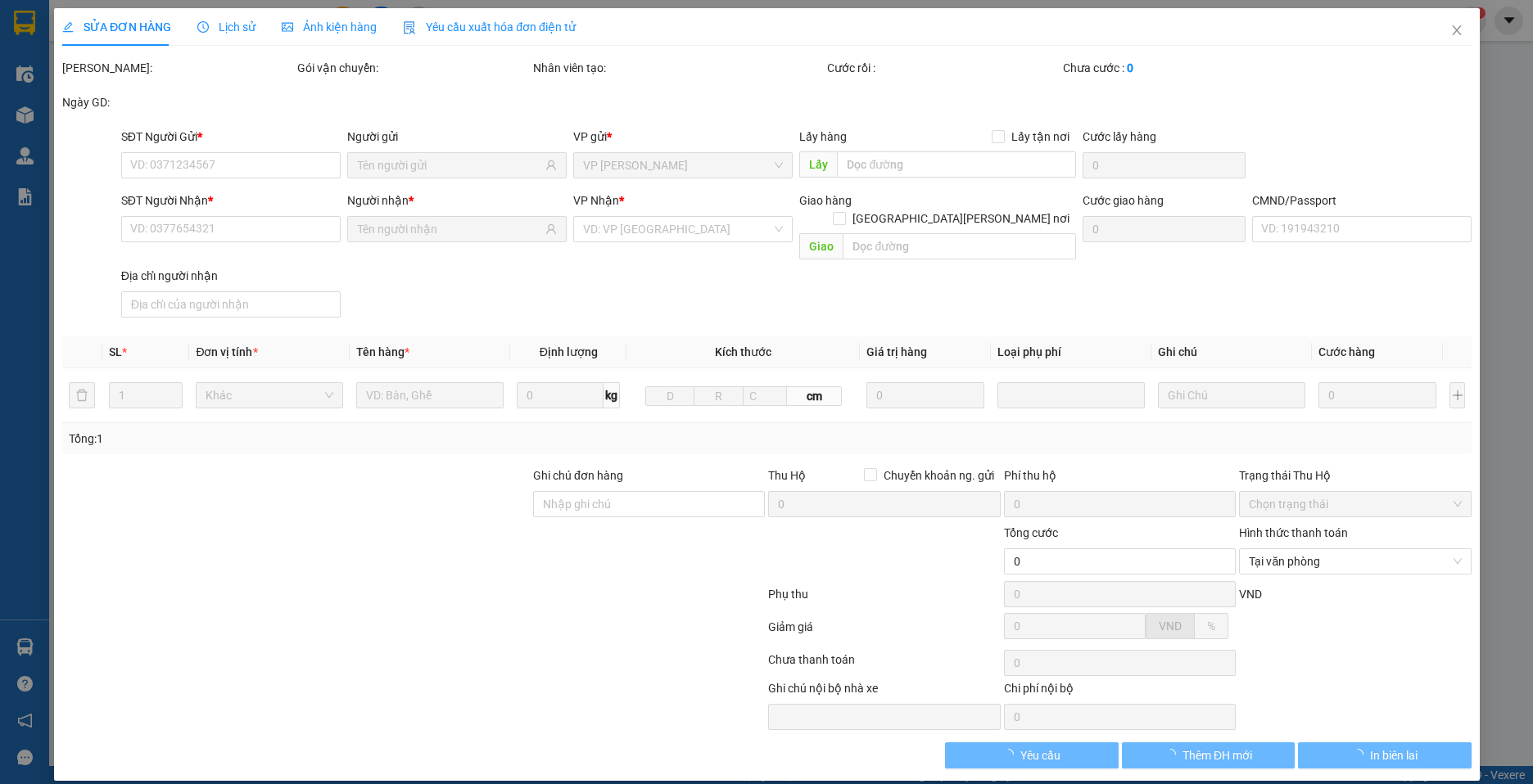
type input "25.000"
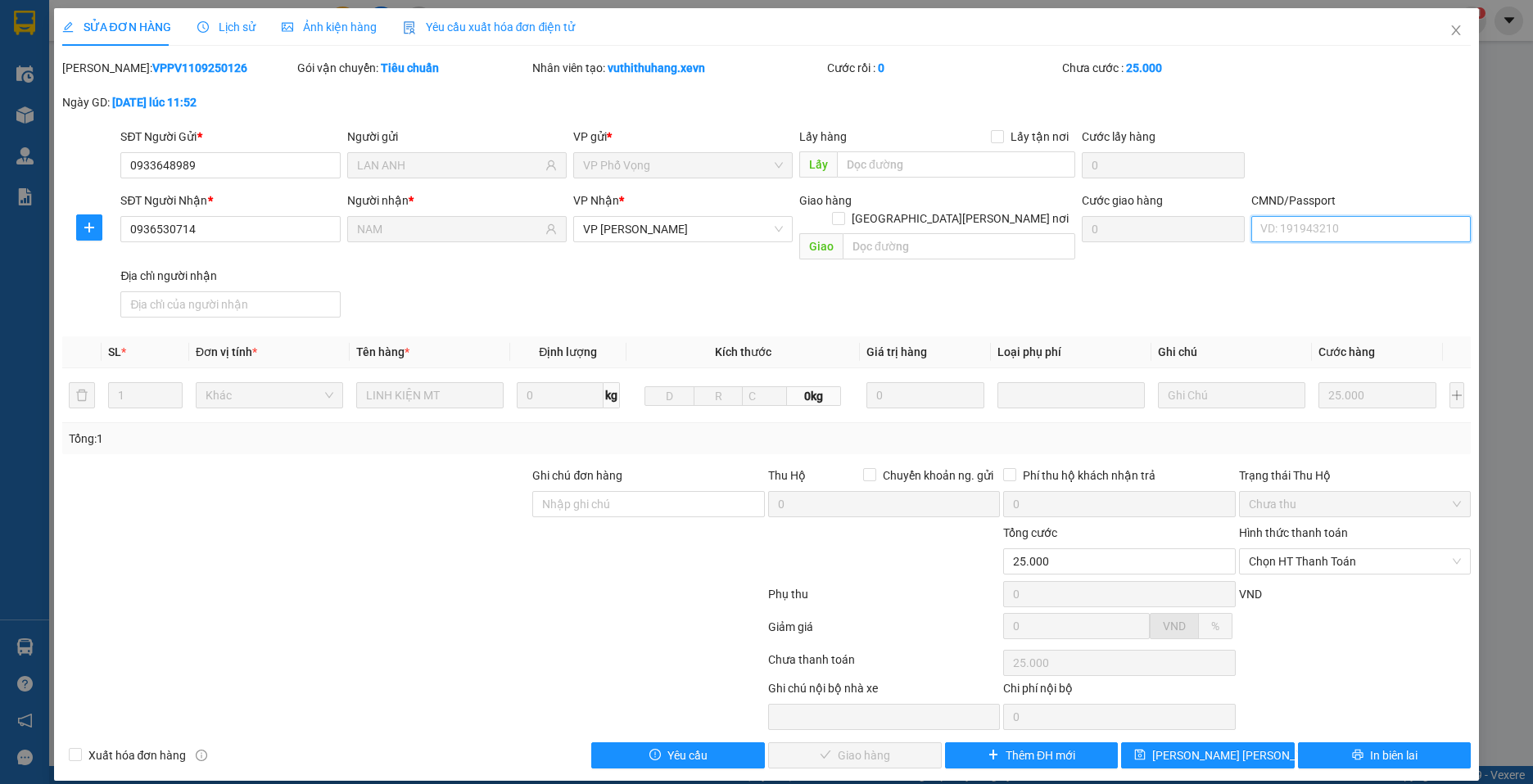
click at [1327, 229] on input "CMND/Passport" at bounding box center [1361, 230] width 219 height 26
click at [1349, 550] on span "Chọn HT Thanh Toán" at bounding box center [1354, 562] width 212 height 25
type input "[PERSON_NAME]"
click at [1346, 578] on div "Tại văn phòng" at bounding box center [1354, 576] width 212 height 18
type input "0"
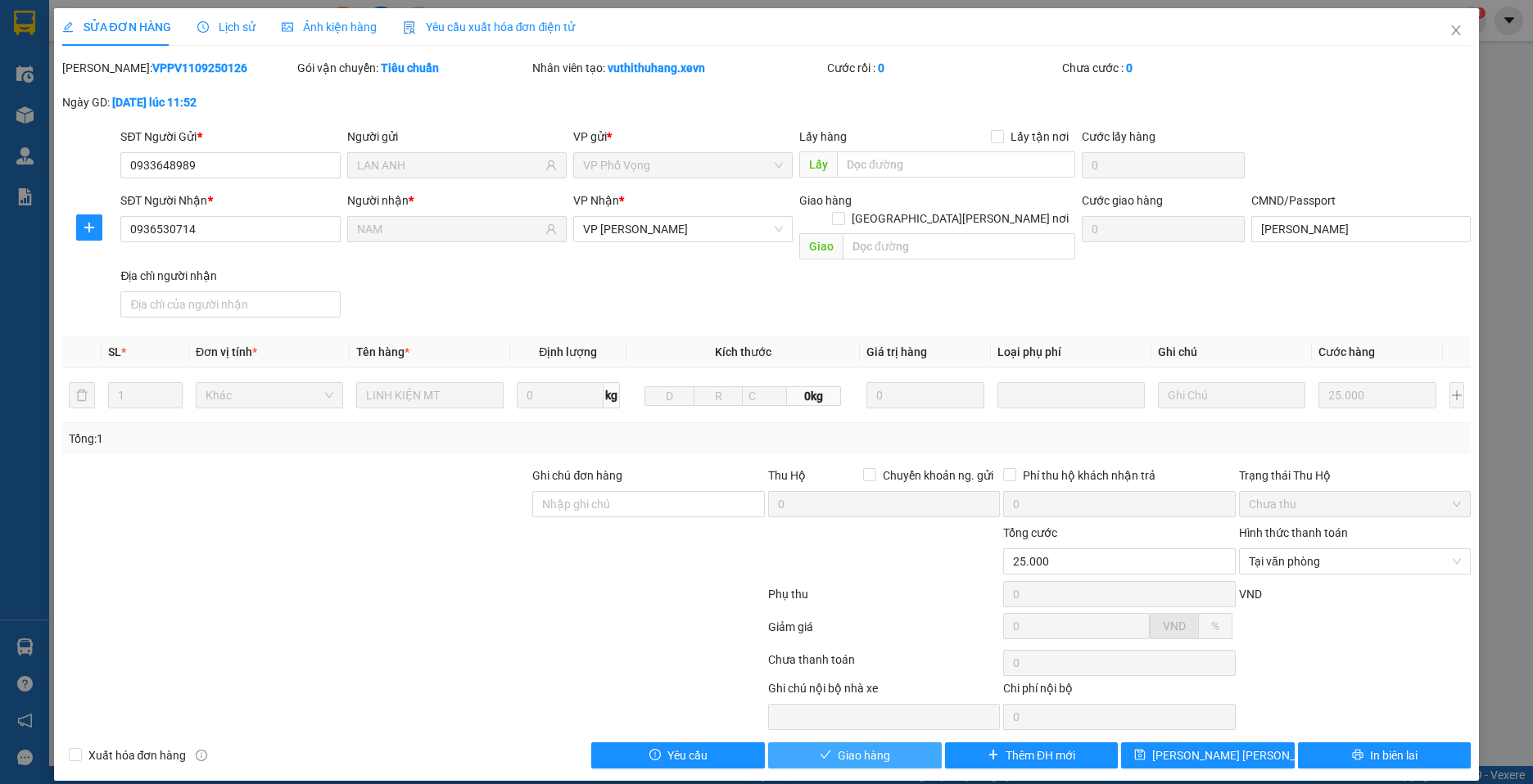
click at [866, 747] on span "Giao hàng" at bounding box center [864, 755] width 53 height 18
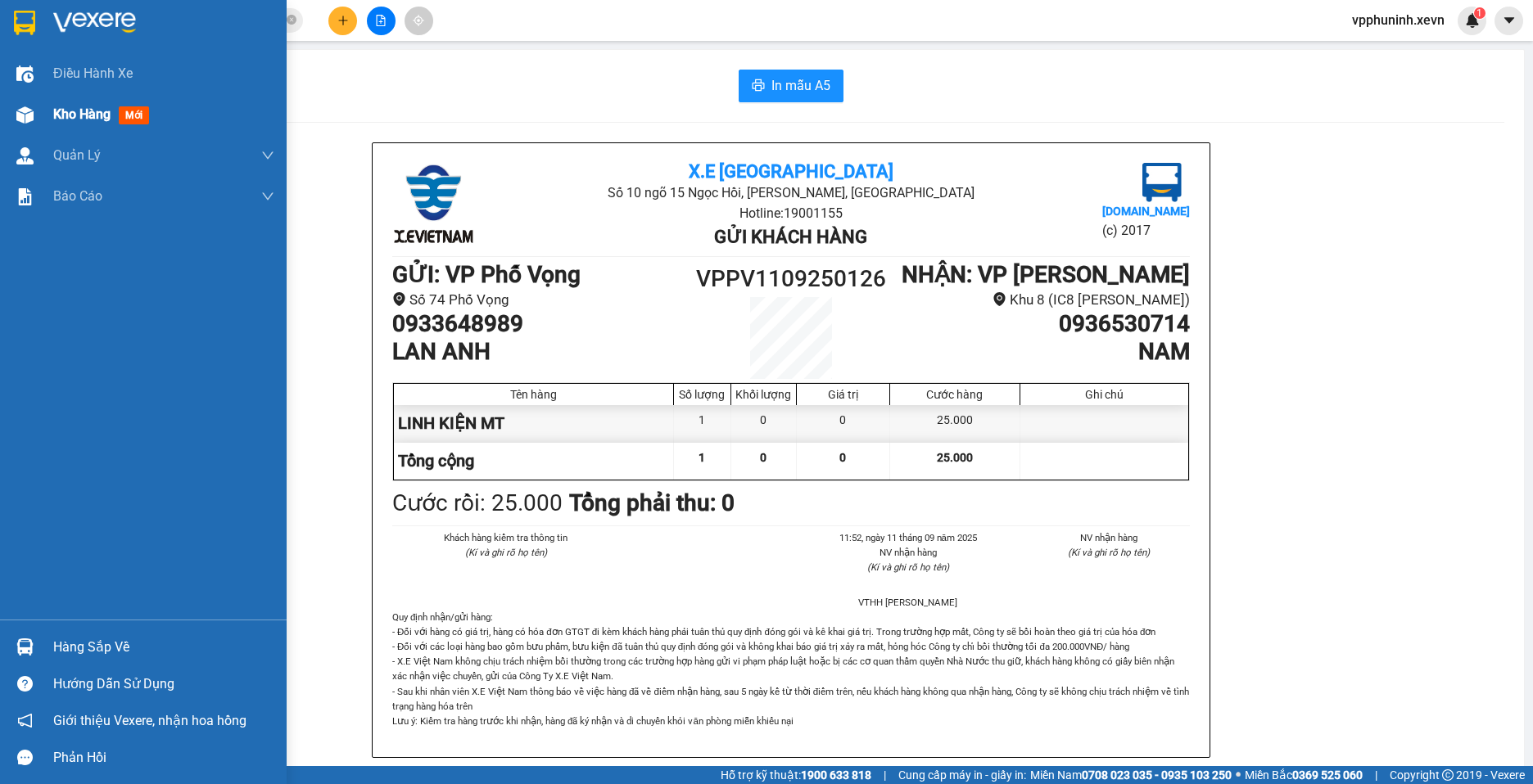
click at [35, 110] on div at bounding box center [24, 115] width 29 height 29
